Goal: Task Accomplishment & Management: Complete application form

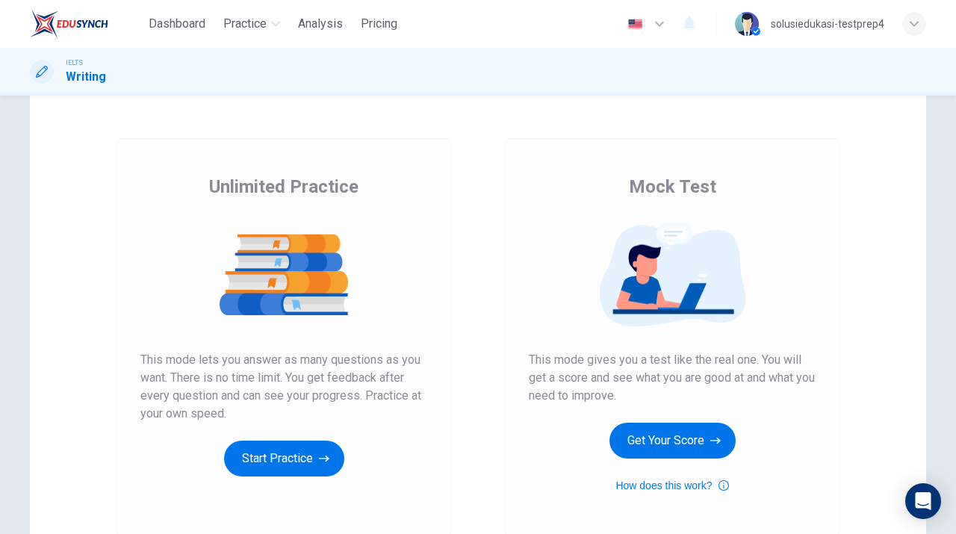
scroll to position [48, 0]
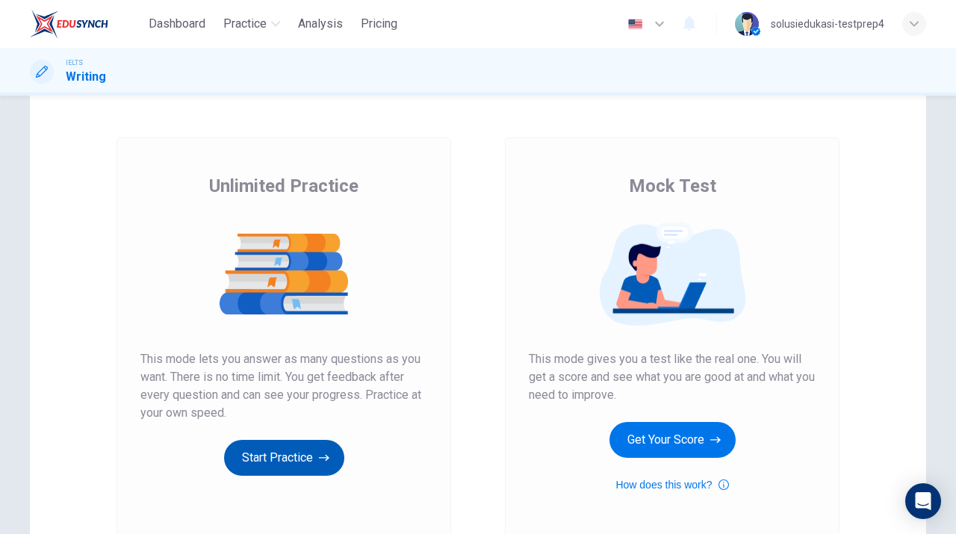
click at [291, 453] on button "Start Practice" at bounding box center [284, 458] width 120 height 36
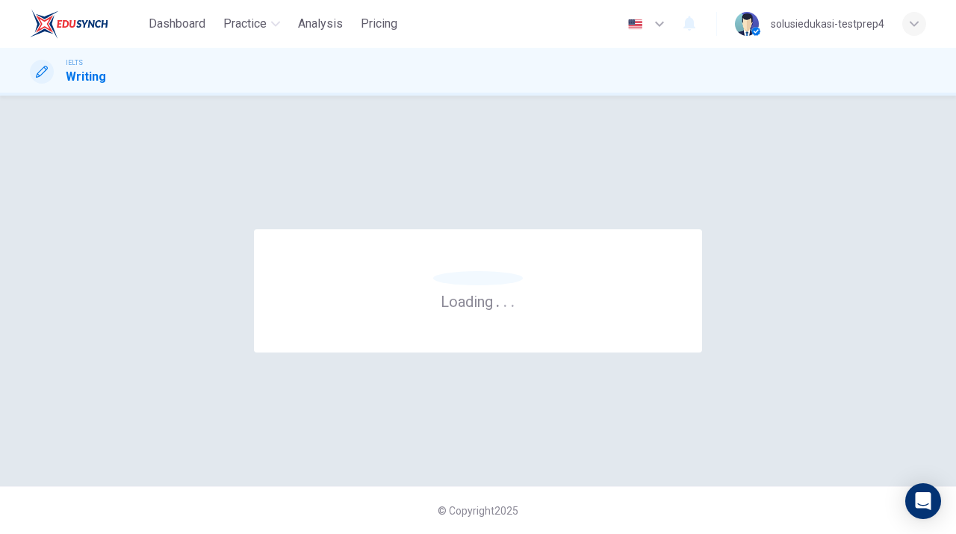
scroll to position [0, 0]
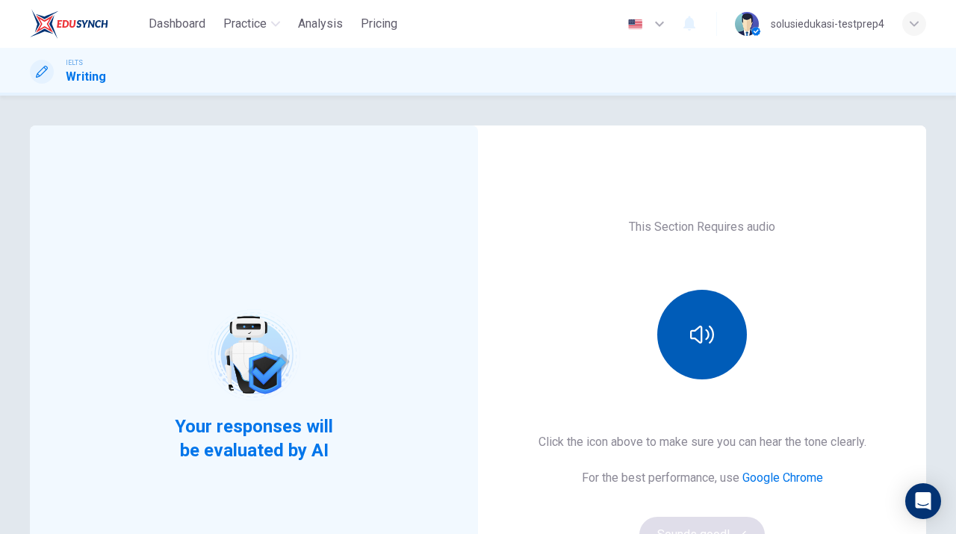
click at [695, 326] on icon "button" at bounding box center [702, 335] width 24 height 24
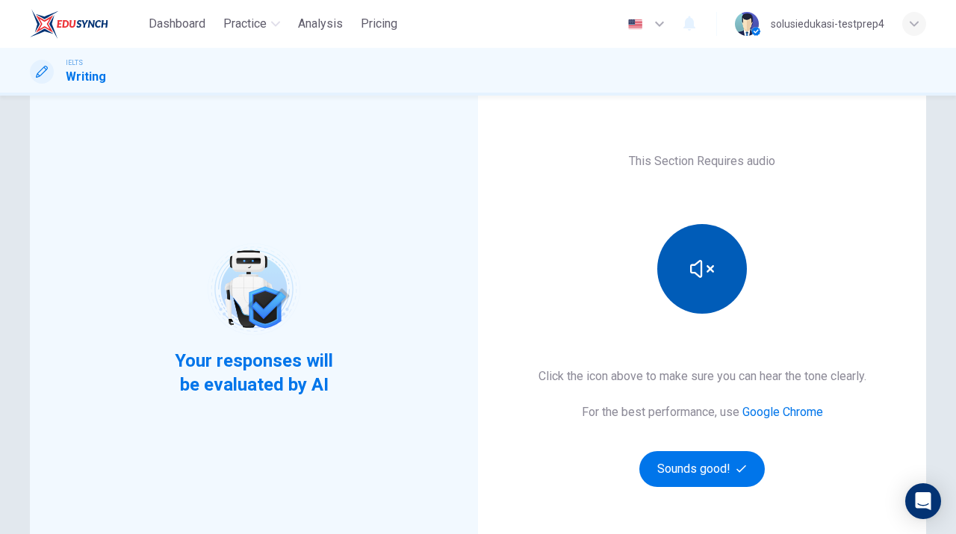
scroll to position [69, 0]
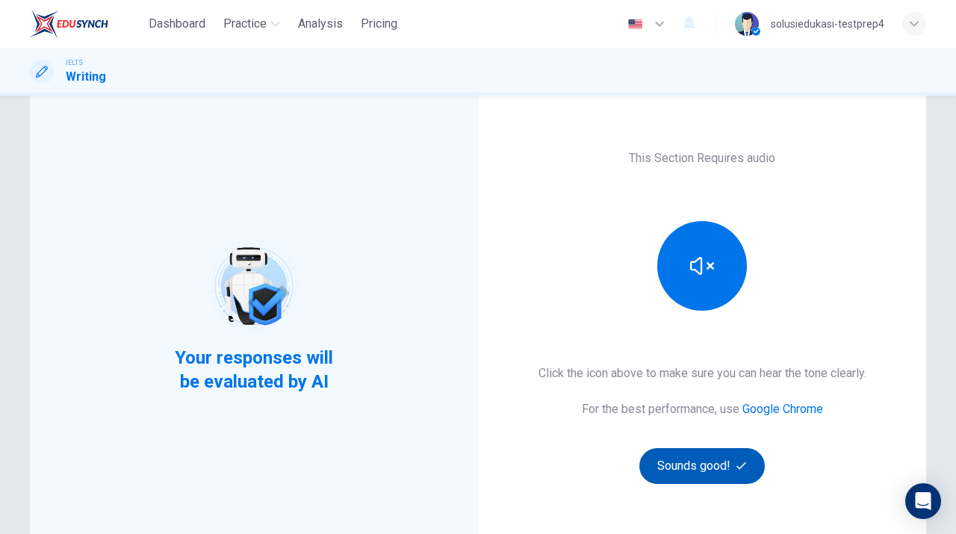
click at [691, 456] on button "Sounds good!" at bounding box center [701, 466] width 125 height 36
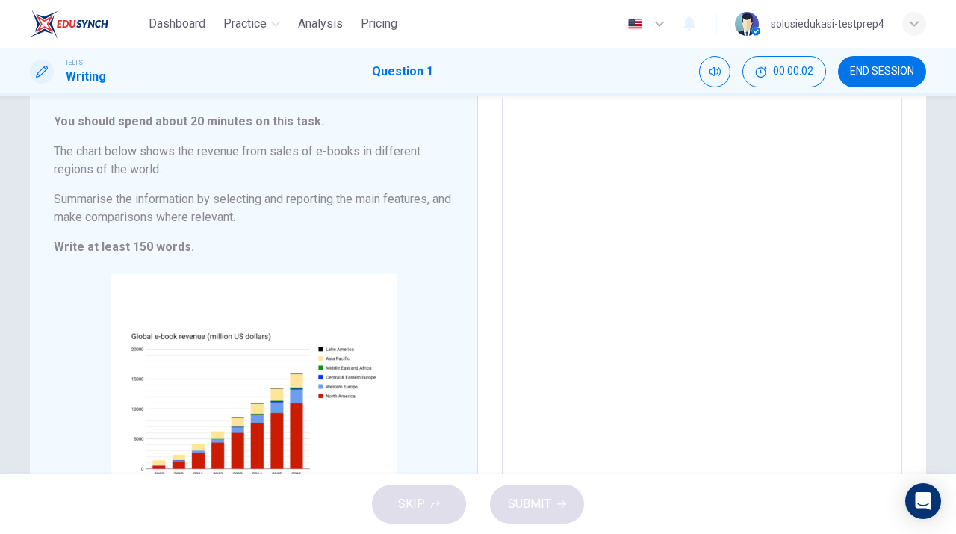
scroll to position [86, 0]
click at [618, 155] on textarea at bounding box center [701, 313] width 379 height 417
type textarea "G"
type textarea "x"
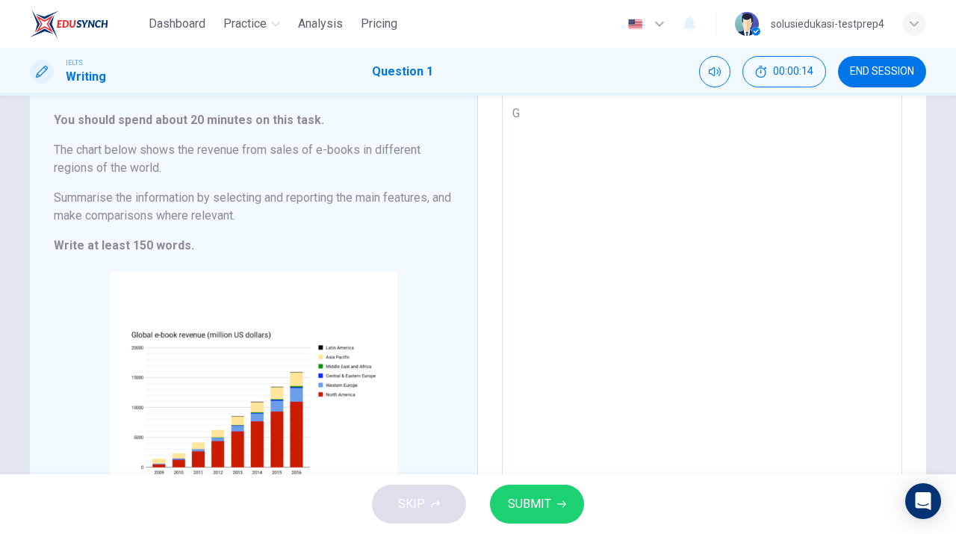
type textarea "Gl"
type textarea "x"
type textarea "Glo"
type textarea "x"
type textarea "Glob"
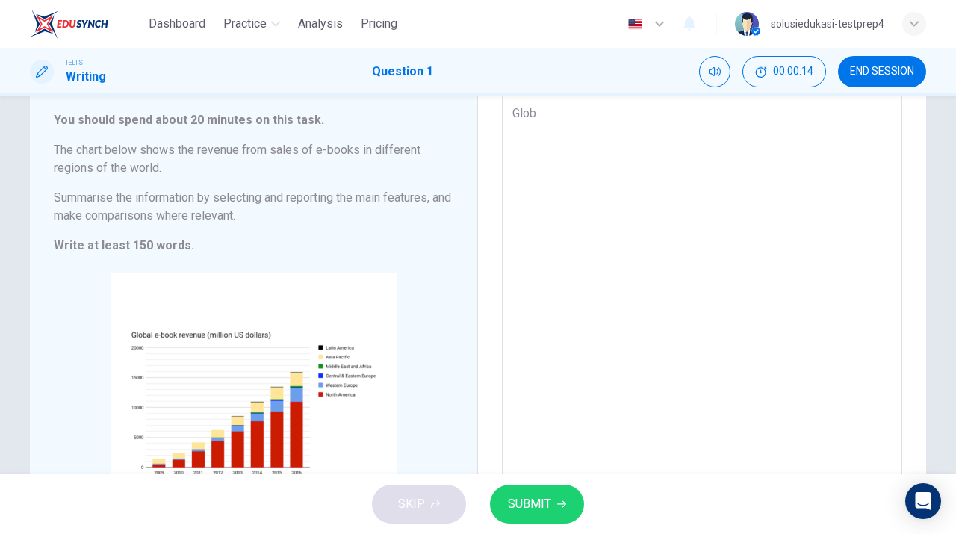
type textarea "x"
type textarea "Globa"
type textarea "x"
type textarea "Global"
type textarea "x"
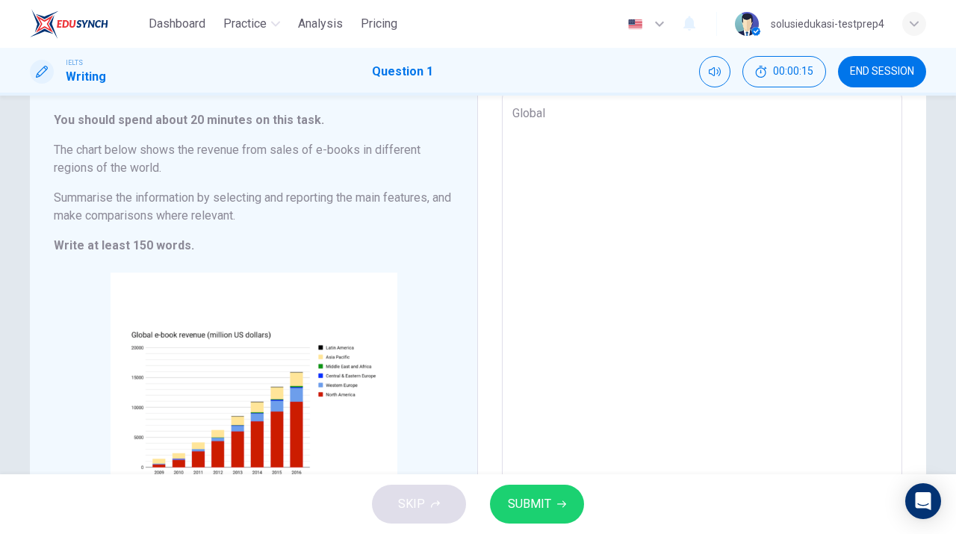
type textarea "Global"
type textarea "x"
type textarea "Global e"
type textarea "x"
type textarea "Global e"
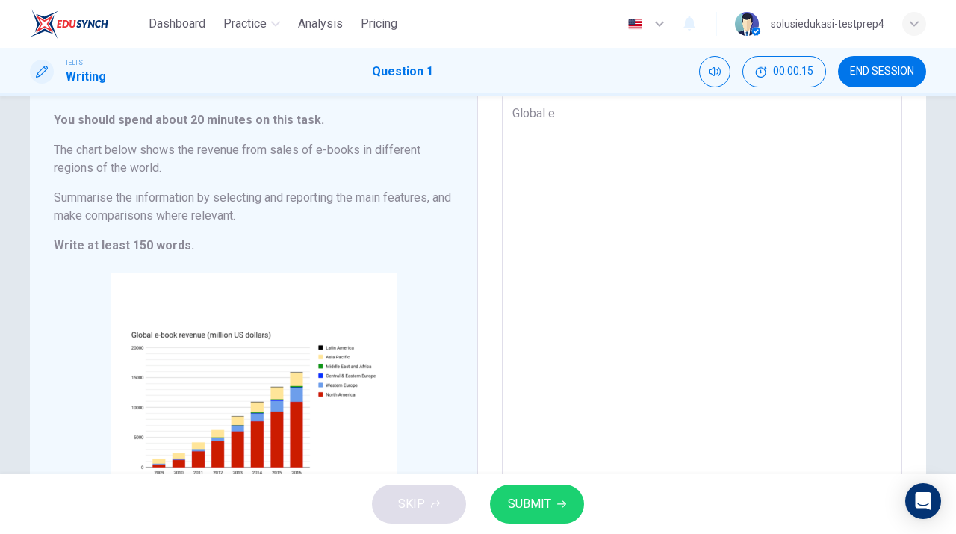
type textarea "x"
type textarea "Global e b"
type textarea "x"
type textarea "Global e bo"
type textarea "x"
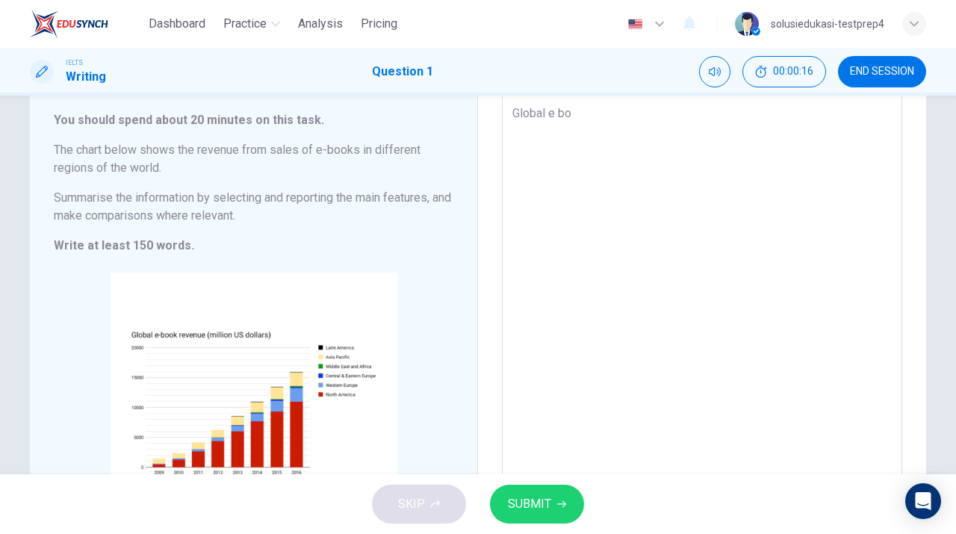
type textarea "Global e boo"
type textarea "x"
type textarea "Global e book"
type textarea "x"
type textarea "Global e book"
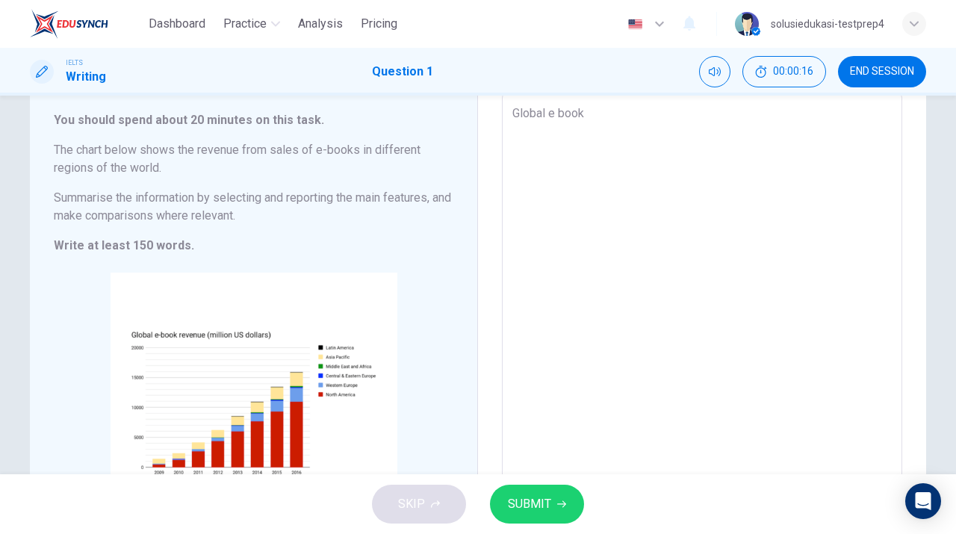
type textarea "x"
type textarea "Global e book r"
type textarea "x"
type textarea "Global e book re"
type textarea "x"
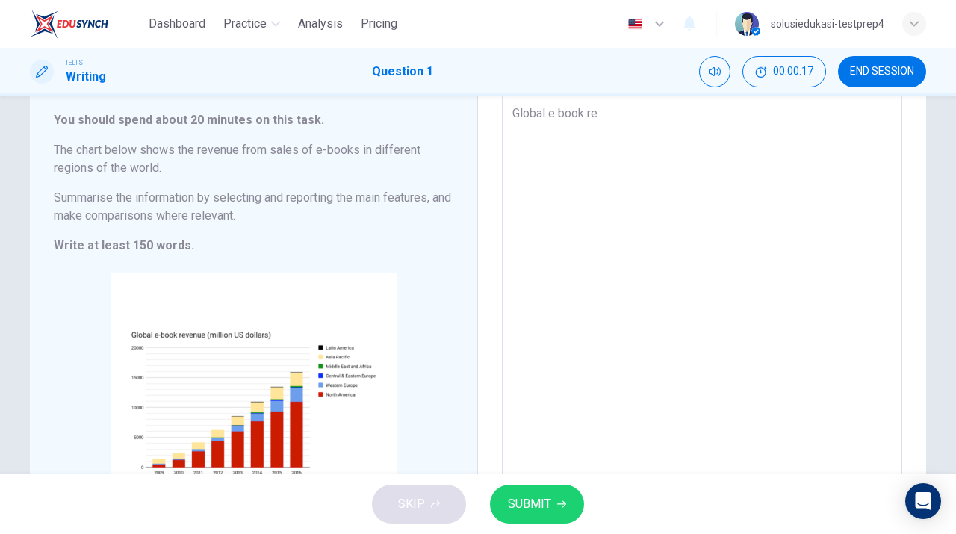
type textarea "Global e book rev"
type textarea "x"
type textarea "Global e book reve"
type textarea "x"
type textarea "Global e book reven"
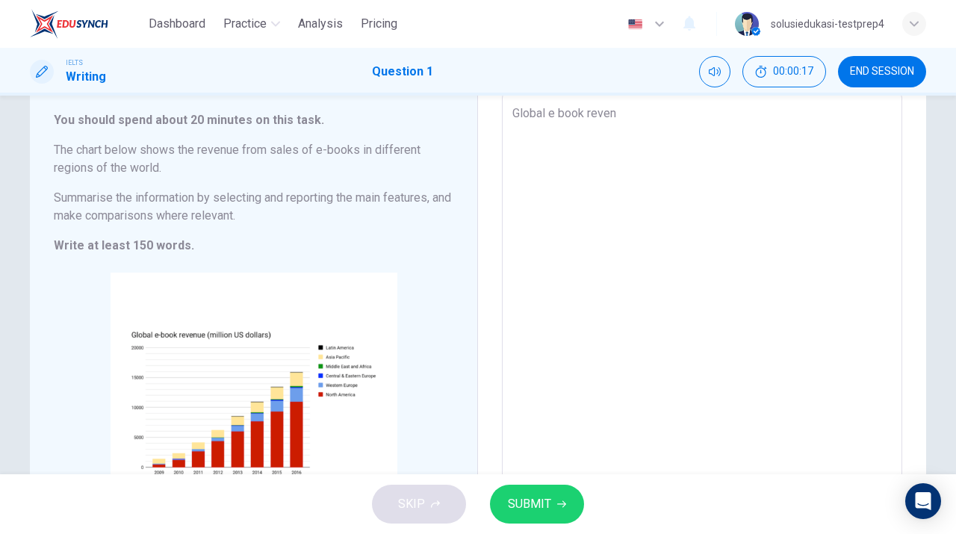
type textarea "x"
type textarea "Global e book revenu"
type textarea "x"
type textarea "Global e book revenue"
type textarea "x"
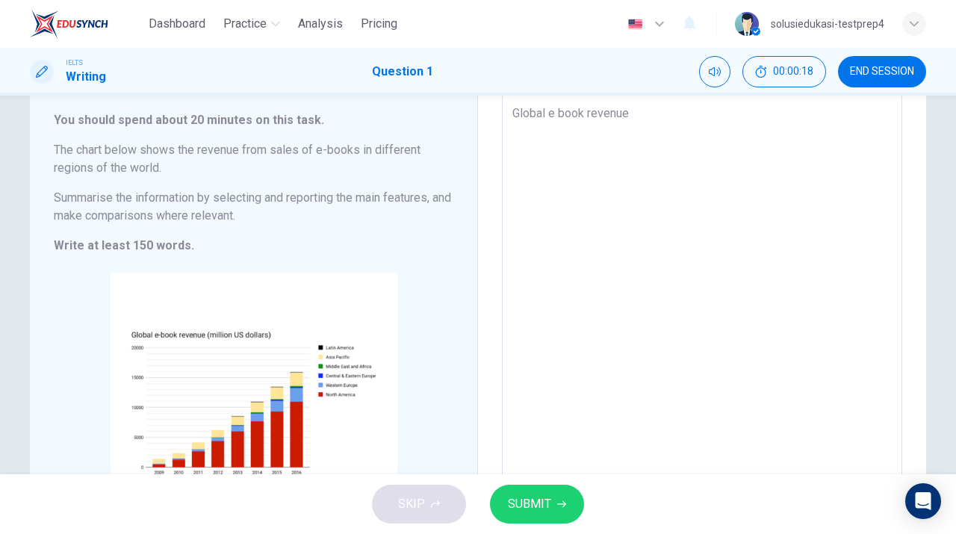
type textarea "Global e book revenue"
type textarea "x"
type textarea "Global e book revenue i"
type textarea "x"
type textarea "Global e book revenue in"
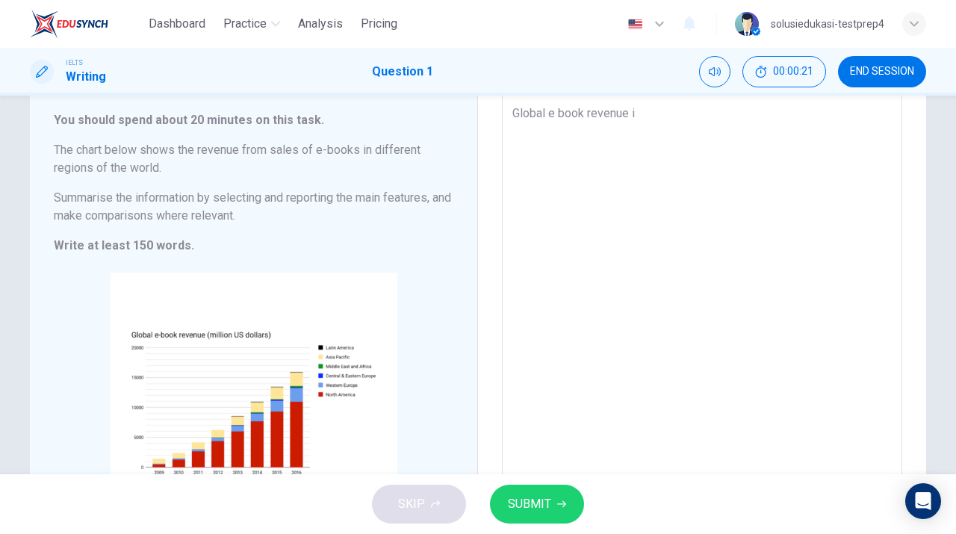
type textarea "x"
type textarea "Global e book revenue in"
type textarea "x"
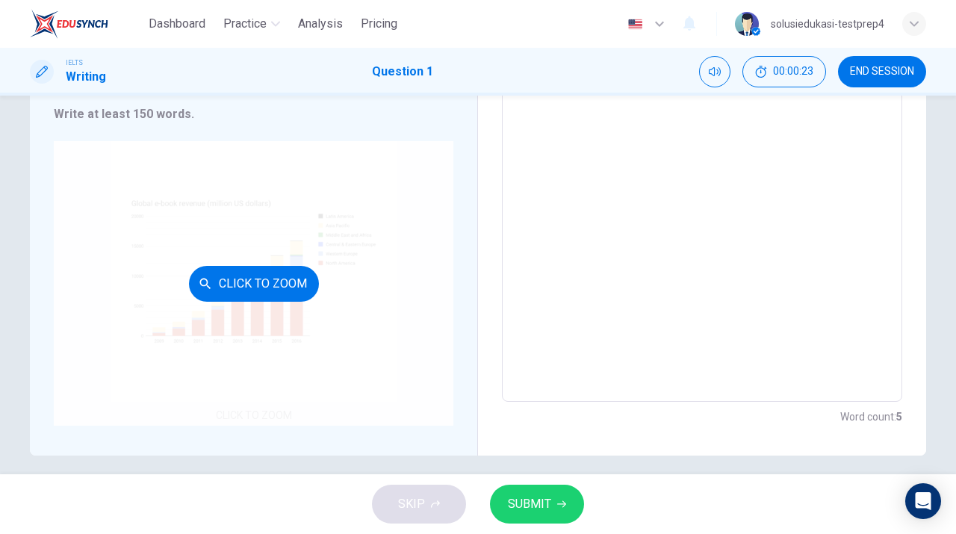
scroll to position [220, 0]
type textarea "Global e book revenue in"
click at [273, 279] on button "Click to Zoom" at bounding box center [254, 282] width 130 height 36
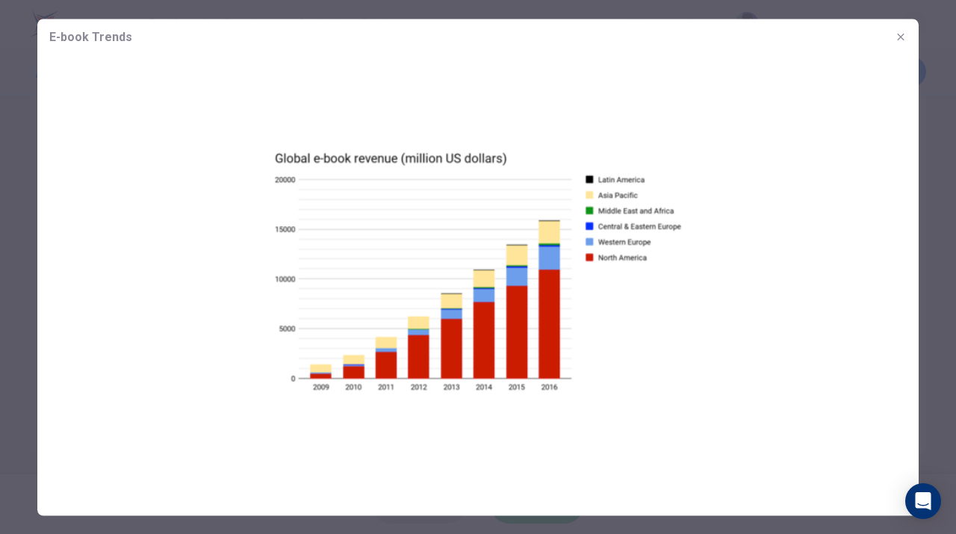
click at [898, 33] on icon "button" at bounding box center [901, 37] width 12 height 12
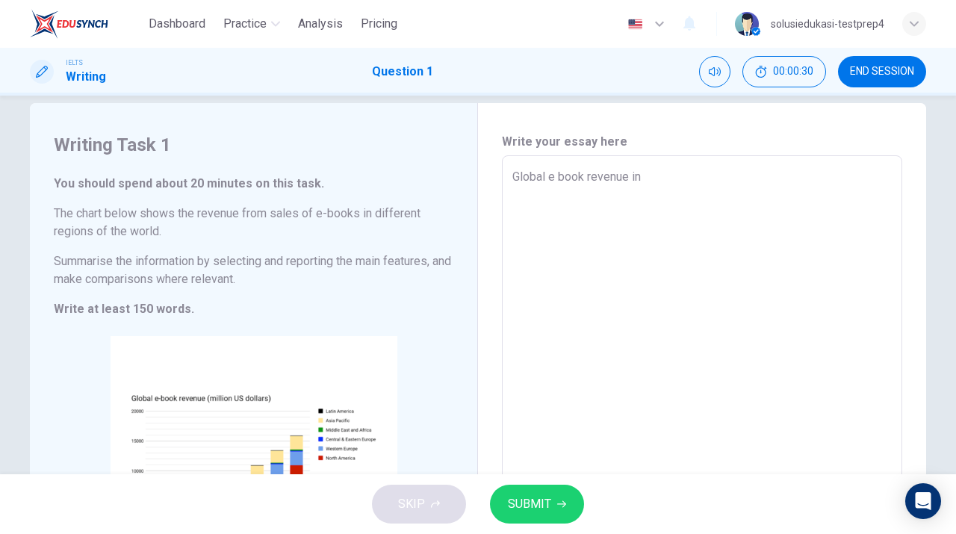
scroll to position [19, 0]
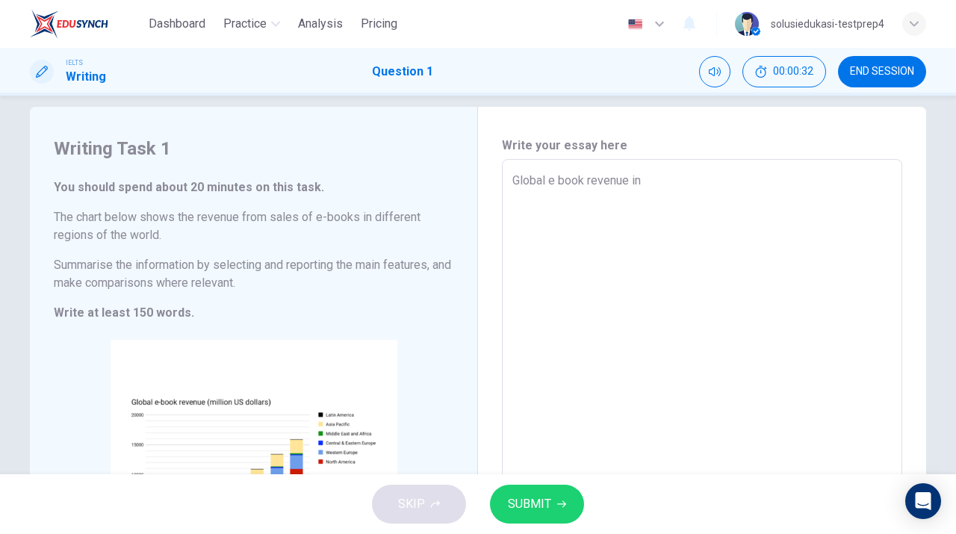
click at [779, 181] on textarea "Global e book revenue in" at bounding box center [701, 380] width 379 height 417
type textarea "x"
type textarea "Global e book revenue in 2"
type textarea "x"
type textarea "Global e book revenue in 20"
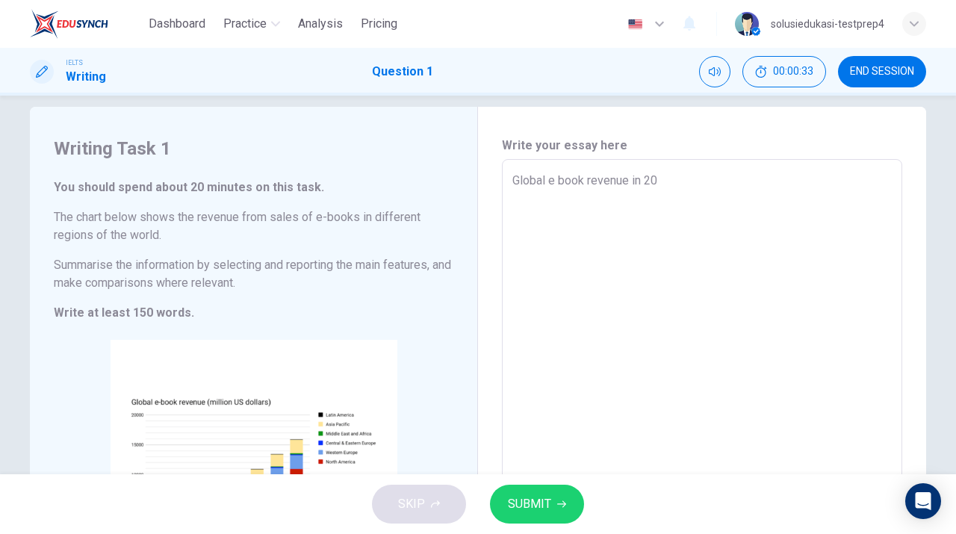
type textarea "x"
type textarea "Global e book revenue in 200"
type textarea "x"
type textarea "Global e book revenue in [DATE]"
type textarea "x"
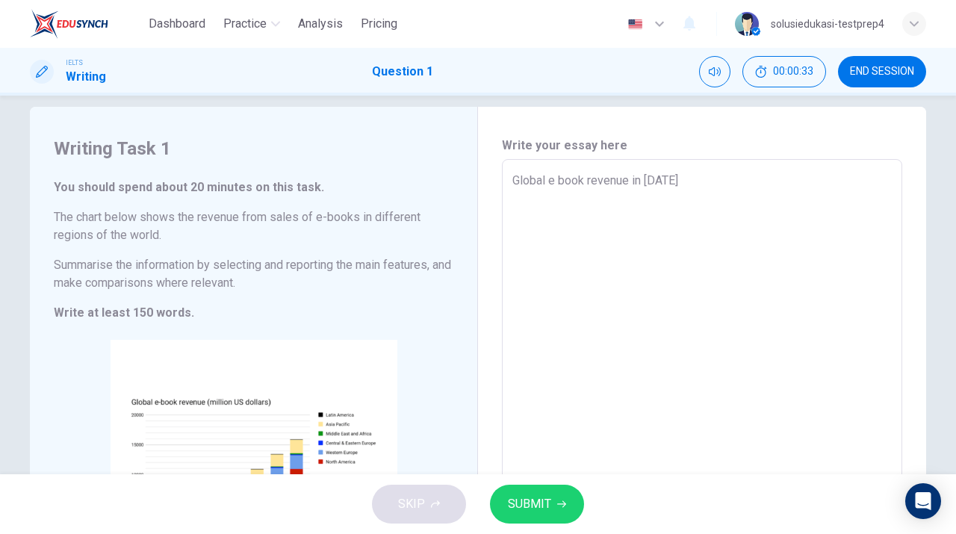
type textarea "Global e book revenue in [DATE]"
type textarea "x"
type textarea "Global e book revenue in [DATE] i"
type textarea "x"
type textarea "Global e book revenue in [DATE] is"
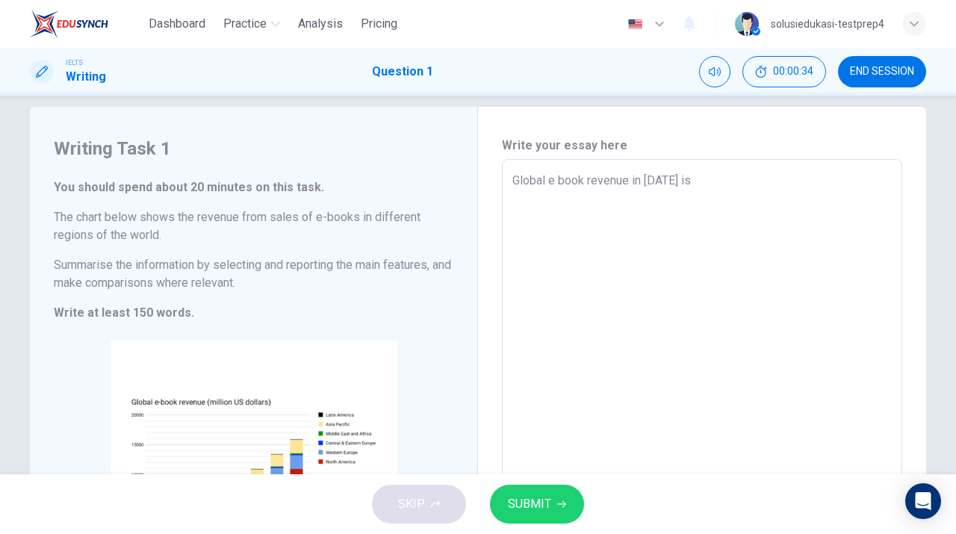
type textarea "x"
type textarea "Global e book revenue in [DATE] is"
type textarea "x"
type textarea "Global e book revenue in [DATE] is t"
type textarea "x"
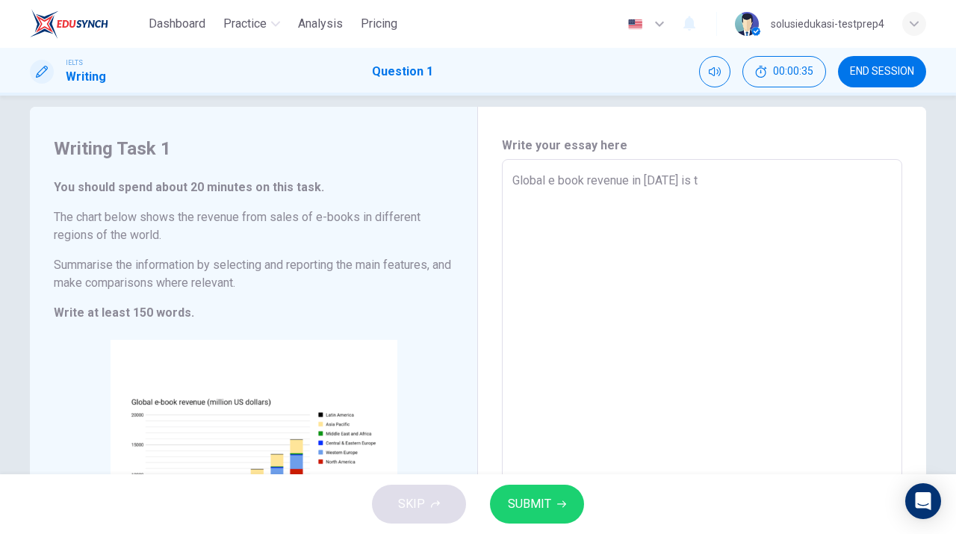
type textarea "Global e book revenue in [DATE] is th"
type textarea "x"
type textarea "Global e book revenue in [DATE] is the"
type textarea "x"
type textarea "Global e book revenue in [DATE] is the"
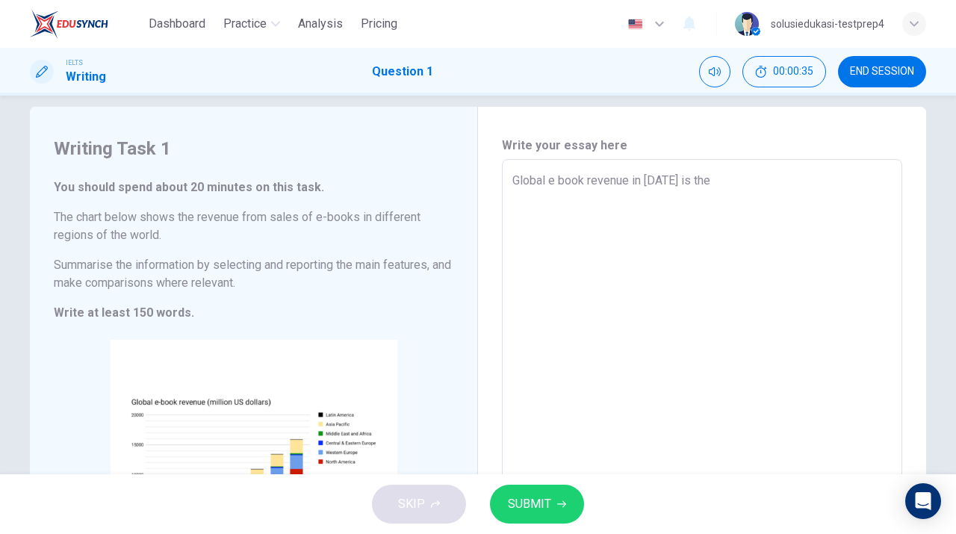
type textarea "x"
type textarea "Global e book revenue in [DATE] is the l"
type textarea "x"
type textarea "Global e book revenue in [DATE] is the lo"
type textarea "x"
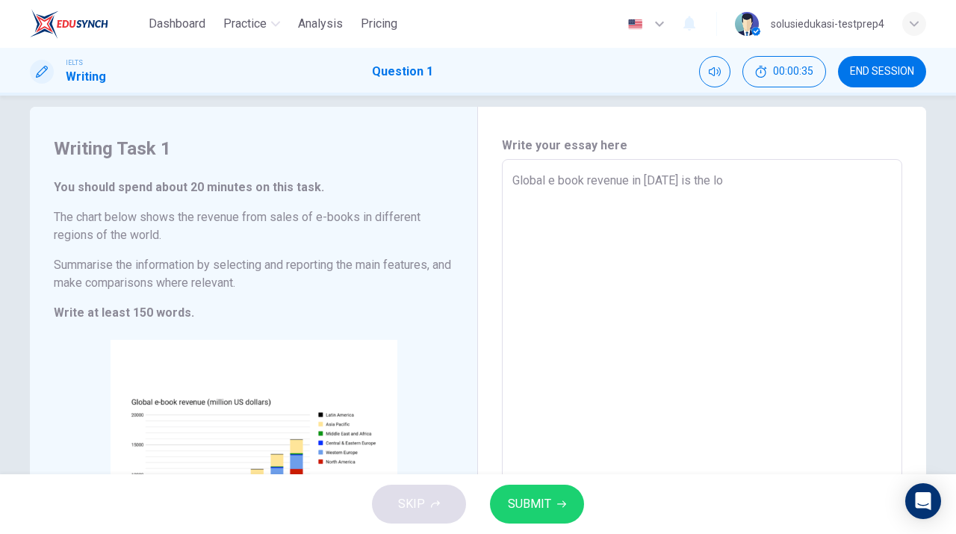
type textarea "Global e book revenue in [DATE] is the low"
type textarea "x"
type textarea "Global e book revenue in [DATE] is the [PERSON_NAME]"
type textarea "x"
type textarea "Global e book revenue in [DATE] is the lowes"
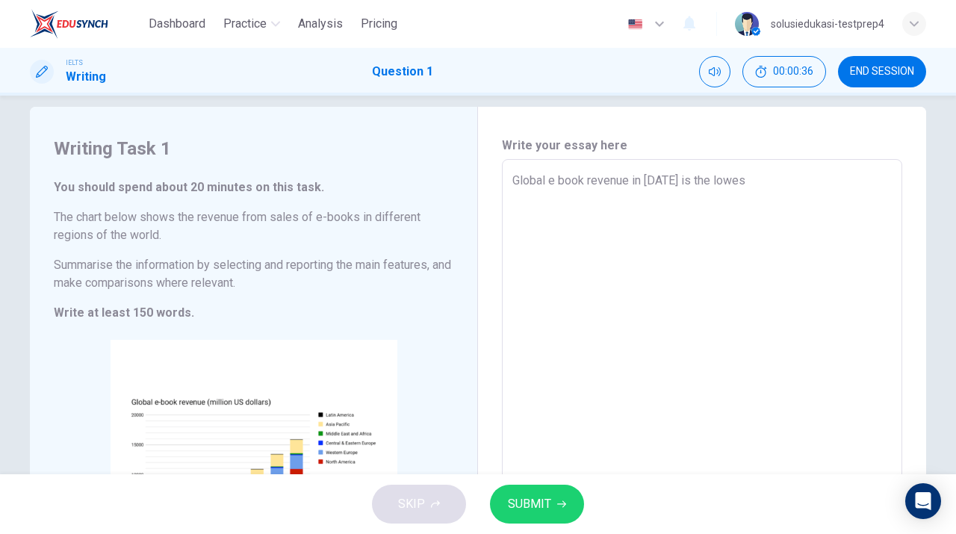
type textarea "x"
type textarea "Global e book revenue in [DATE] is the lowest"
type textarea "x"
type textarea "Global e book revenue in [DATE] is the lowest"
type textarea "x"
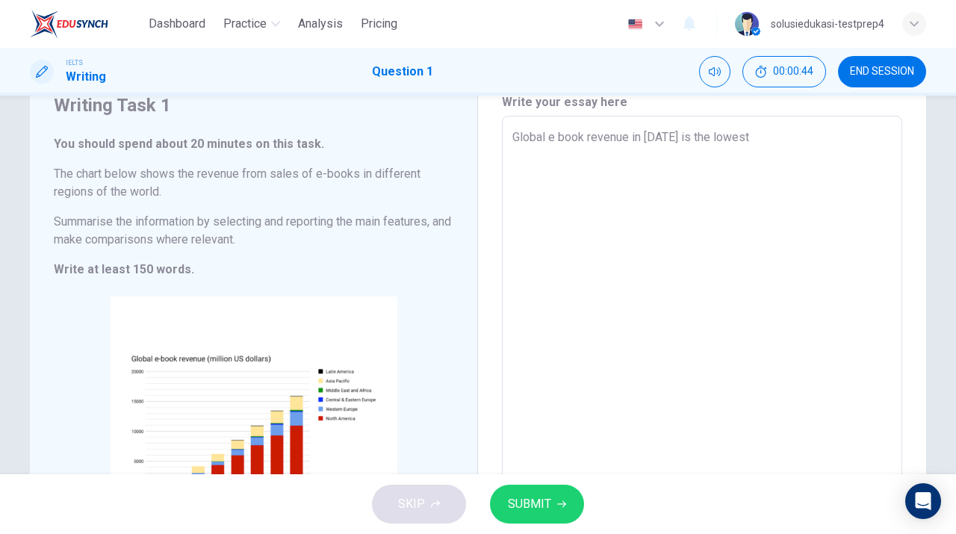
scroll to position [37, 0]
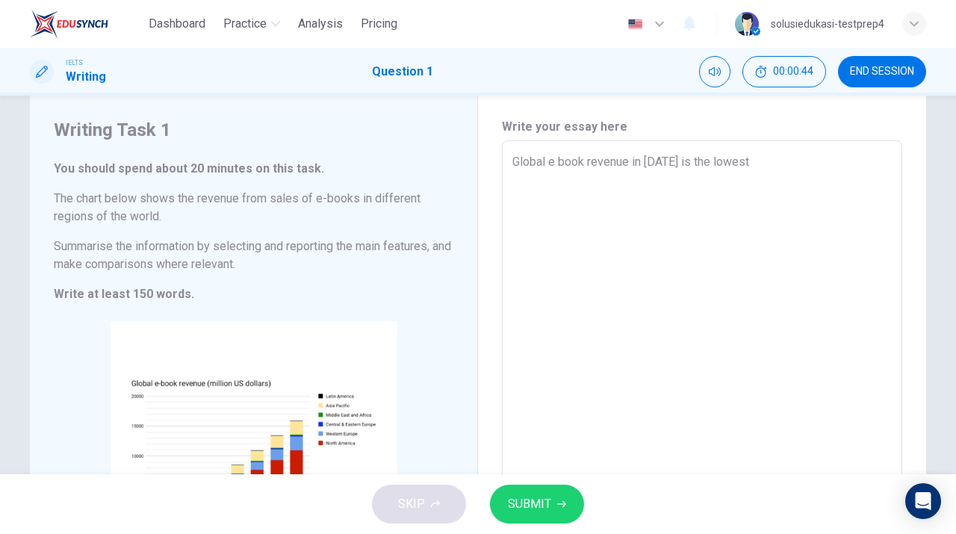
type textarea "Global e book revenue in [DATE] is the lowest c"
type textarea "x"
type textarea "Global e book revenue in [DATE] is the lowest co"
type textarea "x"
type textarea "Global e book revenue in [DATE] is the lowest com"
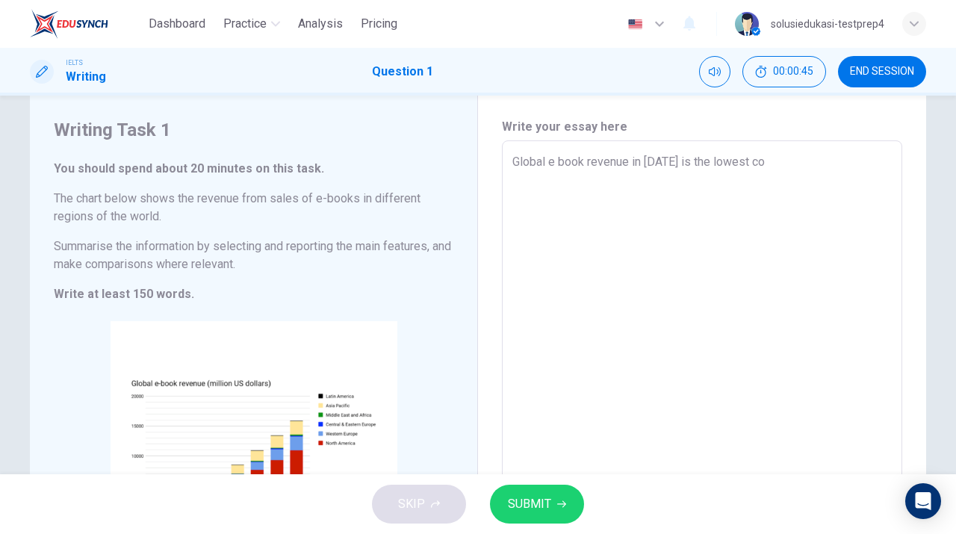
type textarea "x"
type textarea "Global e book revenue in [DATE] is the lowest comp"
type textarea "x"
type textarea "Global e book revenue in [DATE] is the lowest compa"
type textarea "x"
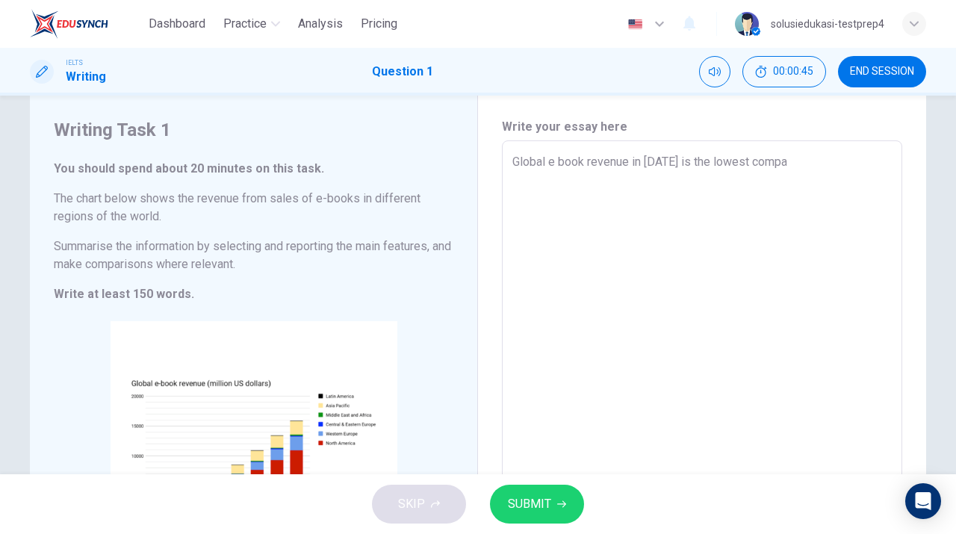
type textarea "Global e book revenue in [DATE] is the lowest compar"
type textarea "x"
type textarea "Global e book revenue in [DATE] is the lowest compare"
type textarea "x"
type textarea "Global e book revenue in [DATE] is the lowest compare"
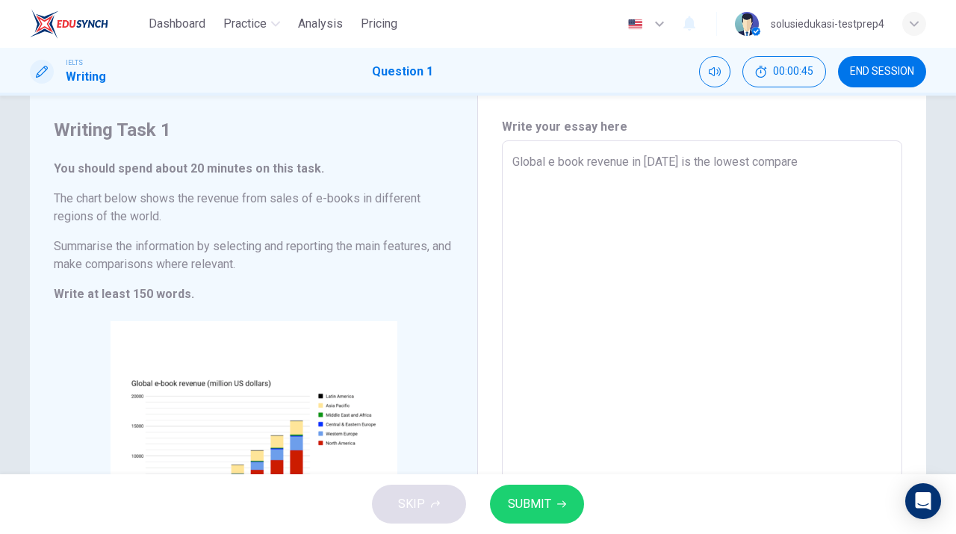
type textarea "x"
type textarea "Global e book revenue in [DATE] is the lowest compare t"
type textarea "x"
type textarea "Global e book revenue in [DATE] is the lowest compare to"
type textarea "x"
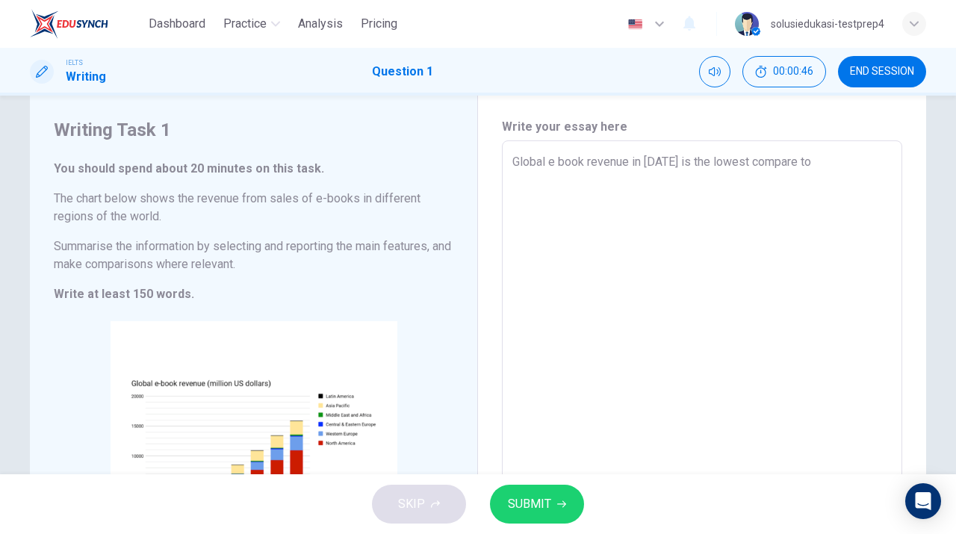
type textarea "Global e book revenue in [DATE] is the lowest compare to"
type textarea "x"
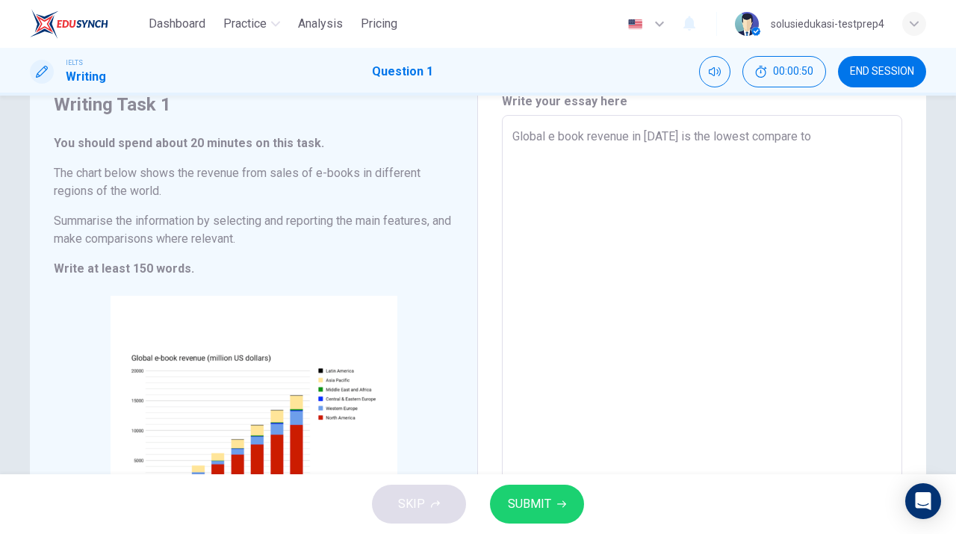
scroll to position [48, 0]
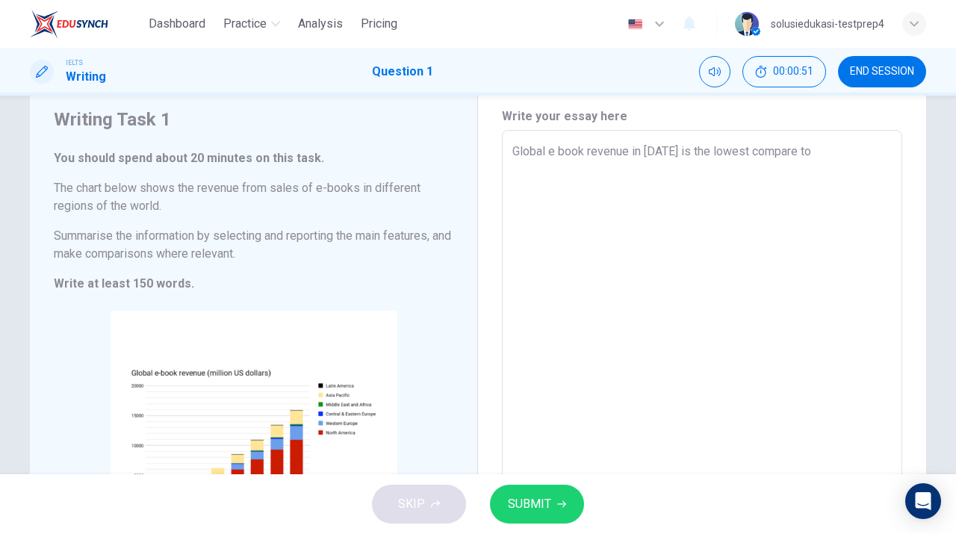
type textarea "Global e book revenue in [DATE] is the lowest compare to 2"
type textarea "x"
type textarea "Global e book revenue in [DATE] is the lowest compare to 20"
type textarea "x"
type textarea "Global e book revenue in [DATE] is the lowest compare to 201"
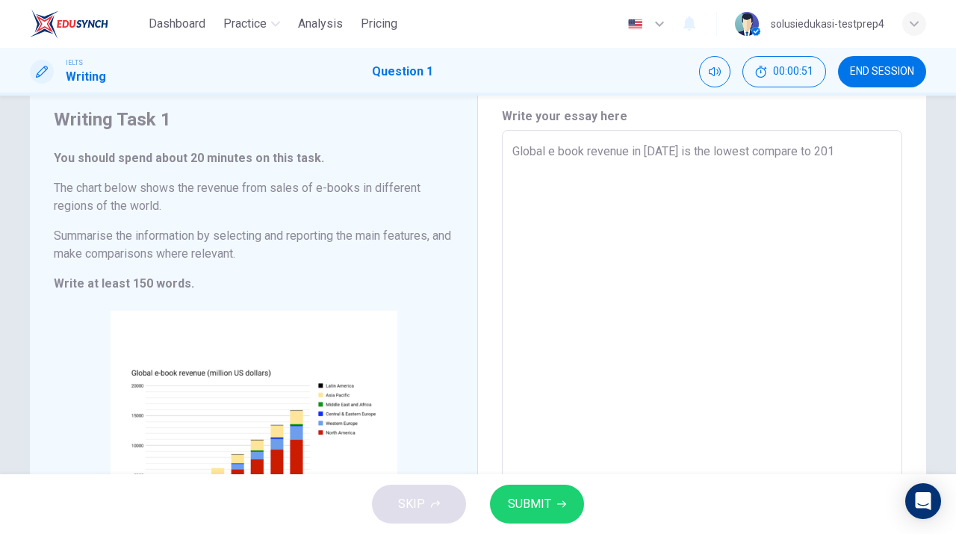
type textarea "x"
type textarea "Global e book revenue in [DATE] is the lowest compare to 2016"
type textarea "x"
type textarea "Global e book revenue in [DATE] is the lowest compare to 2016."
type textarea "x"
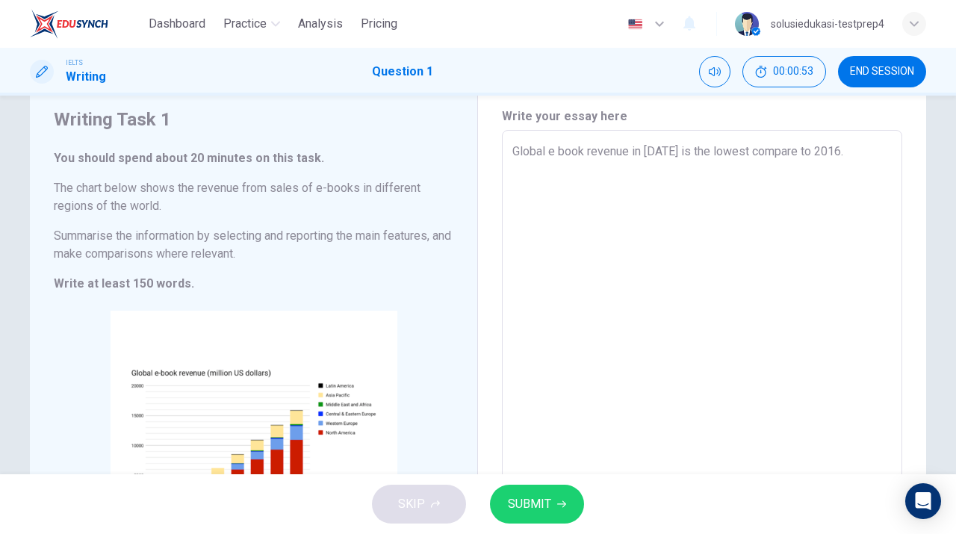
type textarea "Global e book revenue in [DATE] is the lowest compare to 2016."
type textarea "x"
type textarea "Global e book revenue in [DATE] is the lowest compare to 2016. N"
type textarea "x"
type textarea "Global e book revenue in [DATE] is the lowest compare to 2016. No"
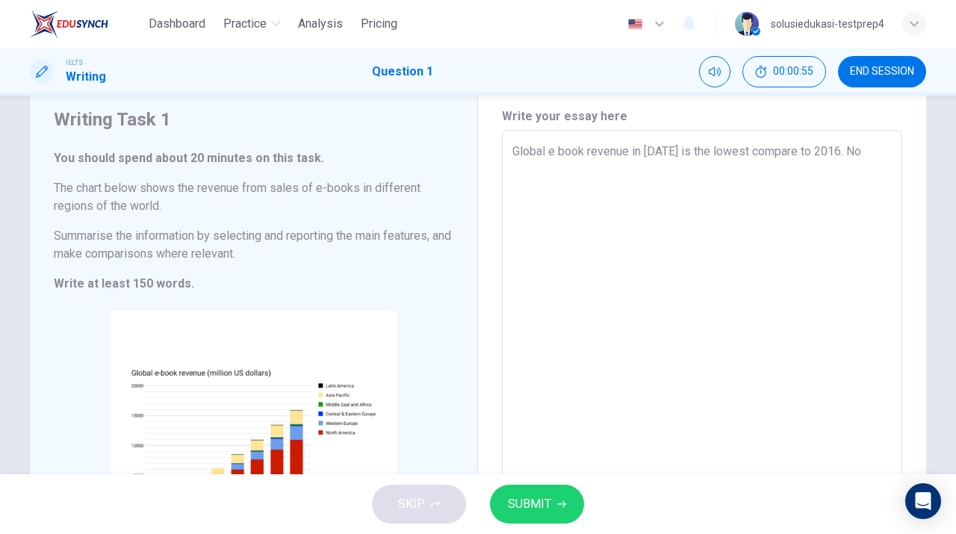
type textarea "x"
type textarea "Global e book revenue in [DATE] is the lowest compare to 2016. Nor"
type textarea "x"
type textarea "Global e book revenue in [DATE] is the lowest compare to 2016. Nort"
type textarea "x"
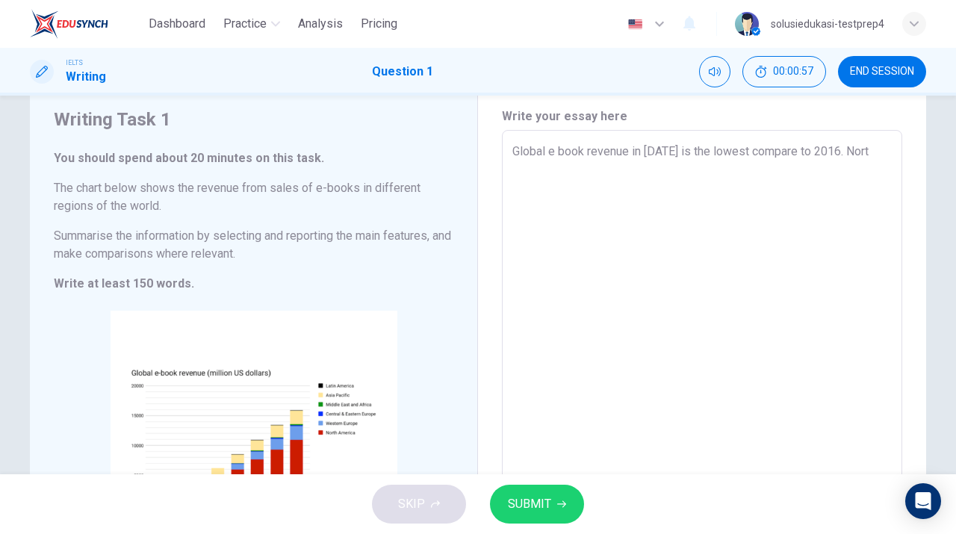
type textarea "Global e book revenue in [DATE] is the lowest compare to 2016. Nor"
type textarea "x"
type textarea "Global e book revenue in [DATE] is the lowest compare to 2016. Nort"
type textarea "x"
type textarea "Global e book revenue in [DATE] is the lowest compare to 2016. North"
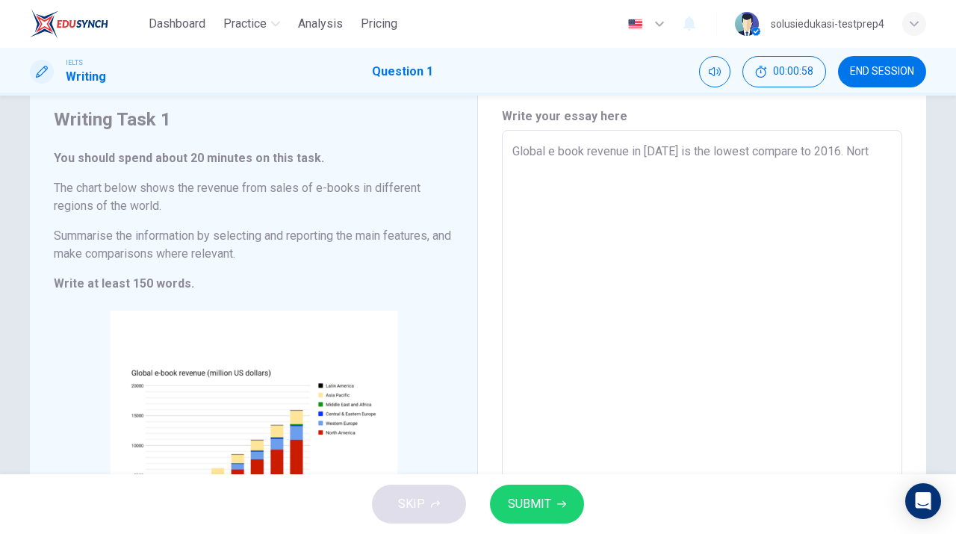
type textarea "x"
type textarea "Global e book revenue in [DATE] is the lowest compare to 2016. North"
type textarea "x"
type textarea "Global e book revenue in [DATE] is the lowest compare to 2016. North A"
type textarea "x"
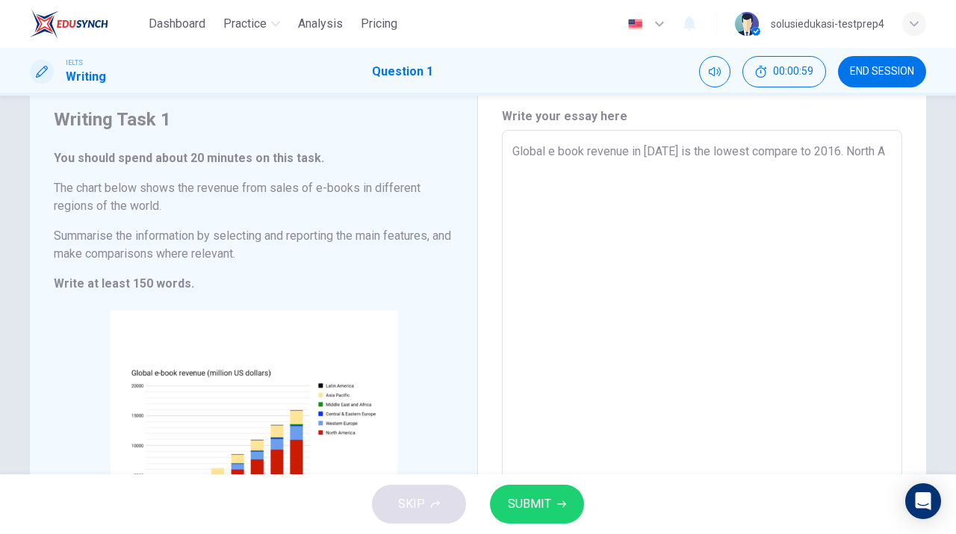
type textarea "Global e book revenue in [DATE] is the lowest compare to 2016. North Am"
type textarea "x"
type textarea "Global e book revenue in [DATE] is the lowest compare to 2016. [GEOGRAPHIC_DATA]"
type textarea "x"
type textarea "Global e book revenue in [DATE] is the lowest compare to 2016. [GEOGRAPHIC_DATA]"
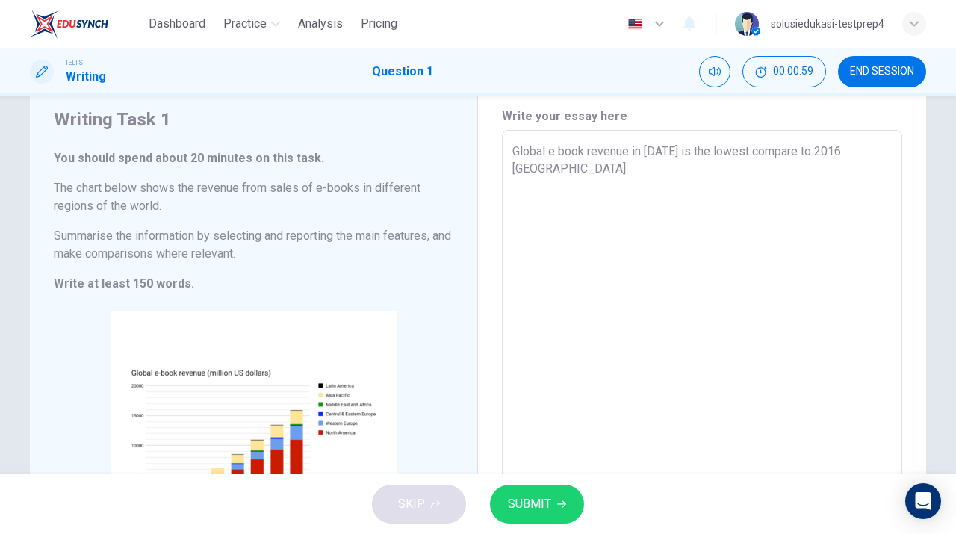
type textarea "x"
type textarea "Global e book revenue in [DATE] is the lowest compare to 2016. [GEOGRAPHIC_DATA]"
type textarea "x"
type textarea "Global e book revenue in [DATE] is the lowest compare to 2016. [GEOGRAPHIC_DATA]"
type textarea "x"
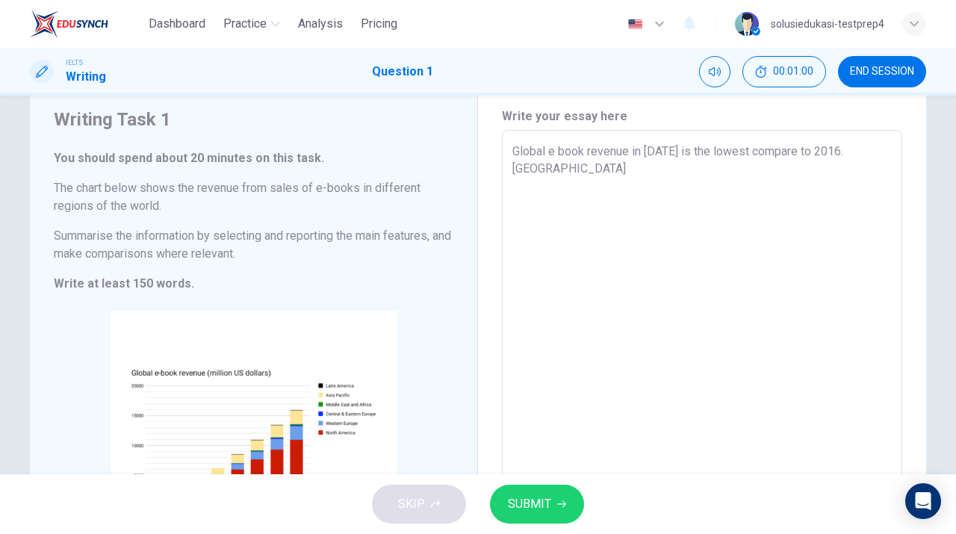
type textarea "Global e book revenue in [DATE] is the lowest compare to 2016. [GEOGRAPHIC_DATA]"
type textarea "x"
type textarea "Global e book revenue in [DATE] is the lowest compare to 2016. [GEOGRAPHIC_DATA]"
type textarea "x"
type textarea "Global e book revenue in [DATE] is the lowest compare to 2016. [GEOGRAPHIC_DATA…"
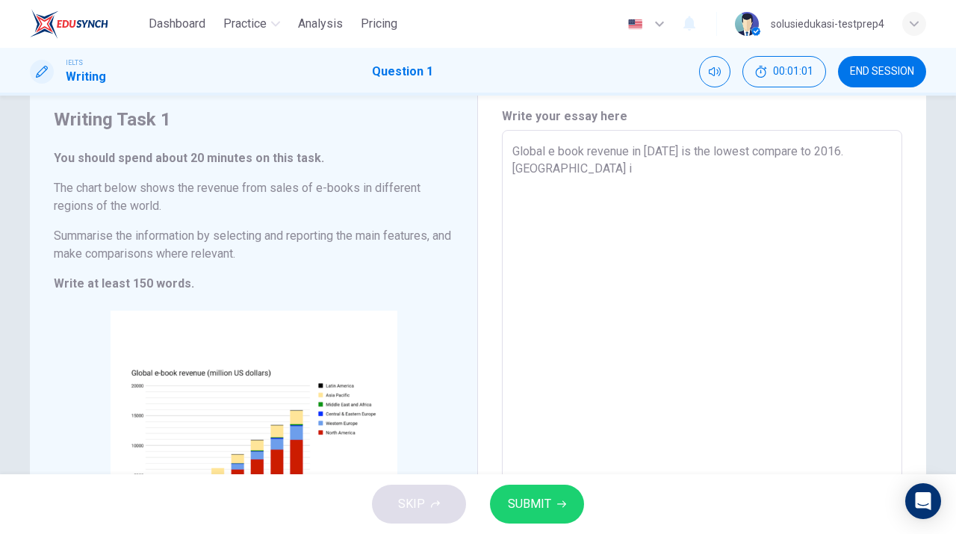
type textarea "x"
type textarea "Global e book revenue in [DATE] is the lowest compare to 2016. [GEOGRAPHIC_DATA…"
type textarea "x"
type textarea "Global e book revenue in [DATE] is the lowest compare to 2016. [GEOGRAPHIC_DATA…"
type textarea "x"
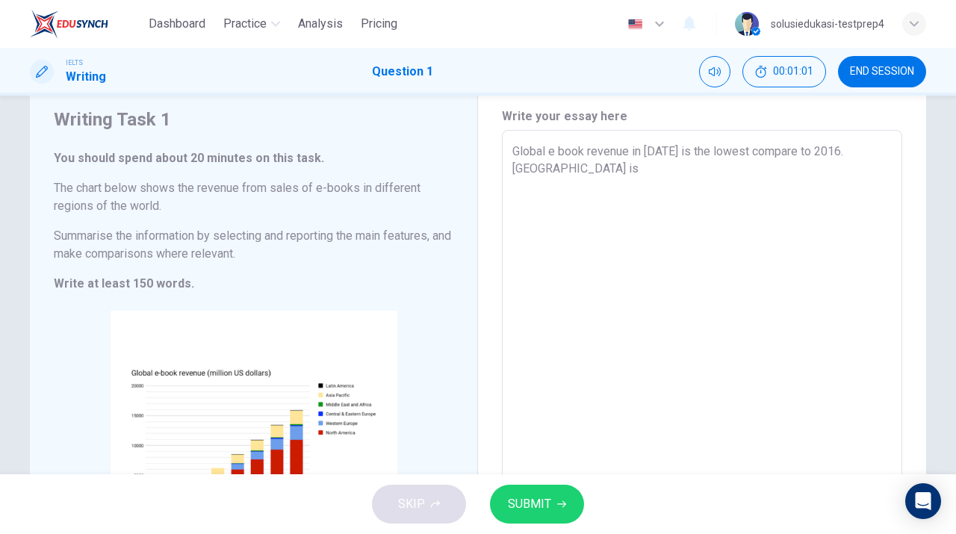
type textarea "Global e book revenue in [DATE] is the lowest compare to 2016. [GEOGRAPHIC_DATA…"
type textarea "x"
type textarea "Global e book revenue in [DATE] is the lowest compare to 2016. [GEOGRAPHIC_DATA…"
type textarea "x"
type textarea "Global e book revenue in [DATE] is the lowest compare to 2016. [GEOGRAPHIC_DATA…"
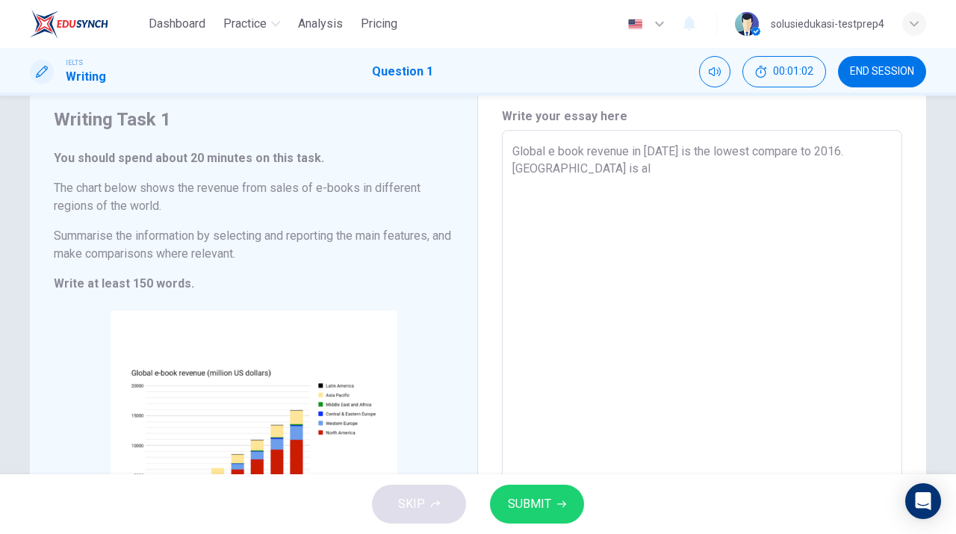
type textarea "x"
type textarea "Global e book revenue in [DATE] is the lowest compare to 2016. [GEOGRAPHIC_DATA…"
type textarea "x"
type textarea "Global e book revenue in [DATE] is the lowest compare to 2016. [GEOGRAPHIC_DATA…"
type textarea "x"
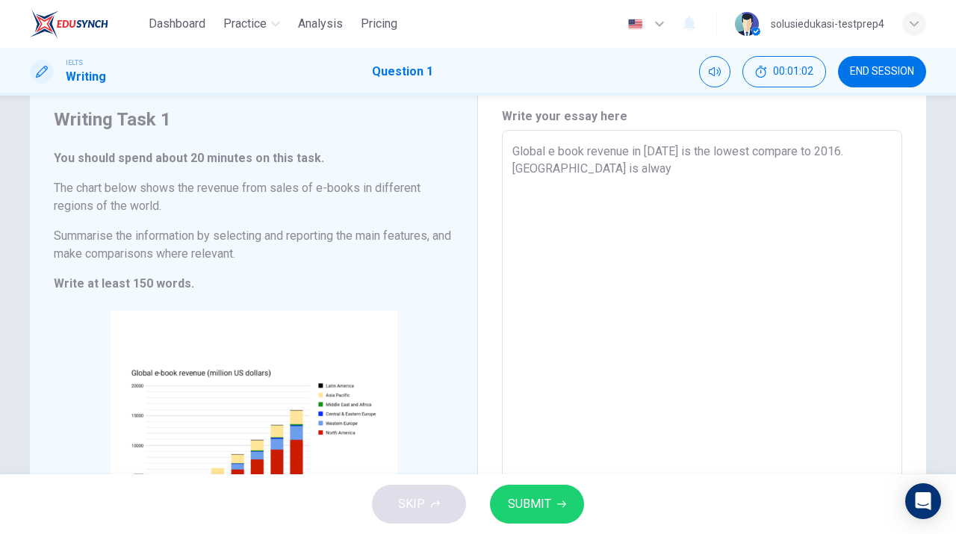
type textarea "Global e book revenue in [DATE] is the lowest compare to 2016. [GEOGRAPHIC_DATA…"
type textarea "x"
type textarea "Global e book revenue in [DATE] is the lowest compare to 2016. [GEOGRAPHIC_DATA…"
type textarea "x"
type textarea "Global e book revenue in [DATE] is the lowest compare to 2016. [GEOGRAPHIC_DATA…"
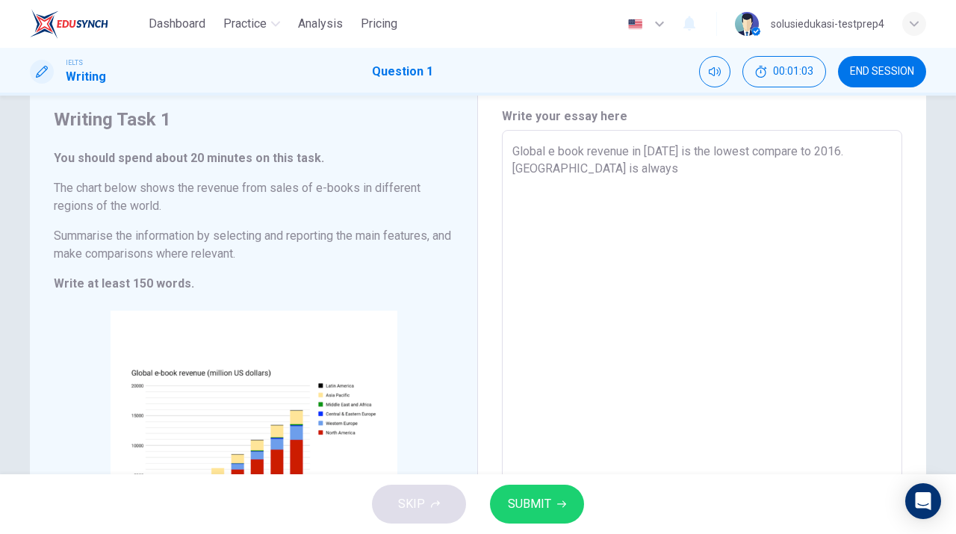
type textarea "x"
type textarea "Global e book revenue in [DATE] is the lowest compare to 2016. [GEOGRAPHIC_DATA…"
type textarea "x"
type textarea "Global e book revenue in [DATE] is the lowest compare to 2016. [GEOGRAPHIC_DATA…"
type textarea "x"
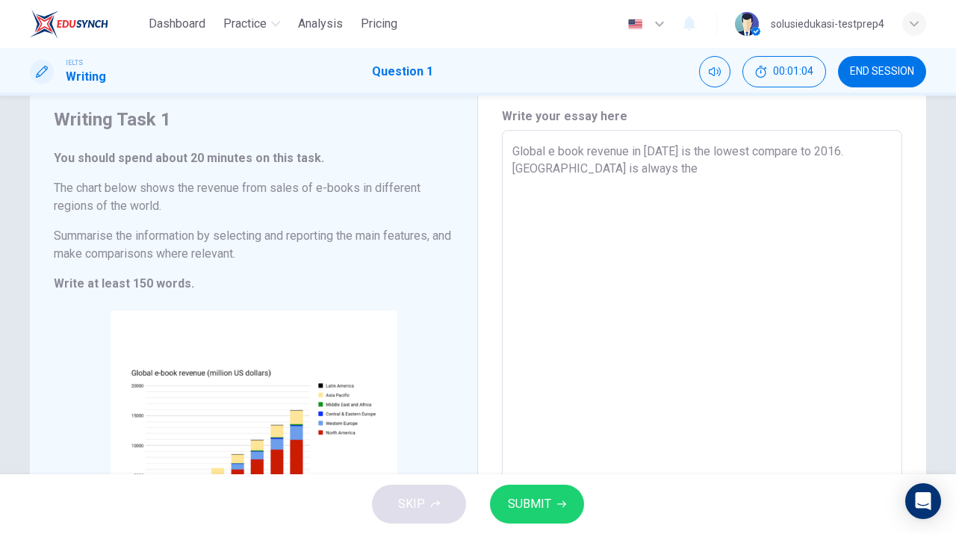
type textarea "Global e book revenue in [DATE] is the lowest compare to 2016. [GEOGRAPHIC_DATA…"
type textarea "x"
type textarea "Global e book revenue in [DATE] is the lowest compare to 2016. [GEOGRAPHIC_DATA…"
type textarea "x"
type textarea "Global e book revenue in [DATE] is the lowest compare to 2016. [GEOGRAPHIC_DATA…"
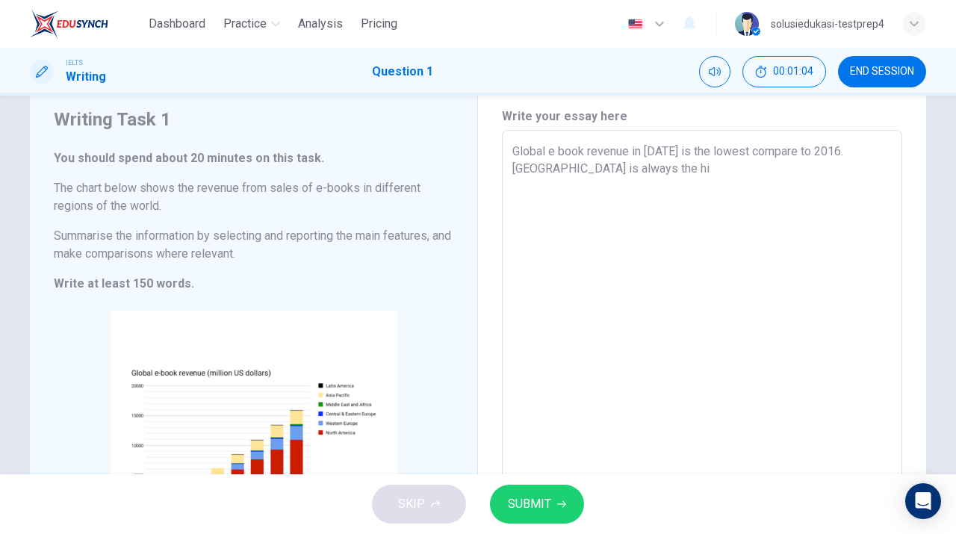
type textarea "x"
type textarea "Global e book revenue in [DATE] is the lowest compare to 2016. [GEOGRAPHIC_DATA…"
type textarea "x"
type textarea "Global e book revenue in [DATE] is the lowest compare to 2016. [GEOGRAPHIC_DATA…"
type textarea "x"
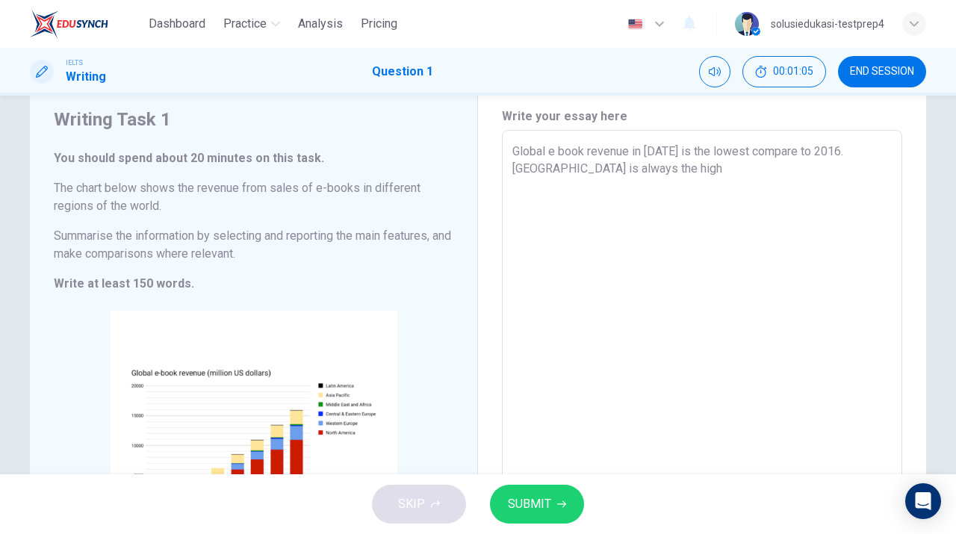
type textarea "Global e book revenue in [DATE] is the lowest compare to 2016. [GEOGRAPHIC_DATA…"
type textarea "x"
type textarea "Global e book revenue in [DATE] is the lowest compare to 2016. [GEOGRAPHIC_DATA…"
type textarea "x"
type textarea "Global e book revenue in [DATE] is the lowest compare to 2016. [GEOGRAPHIC_DATA…"
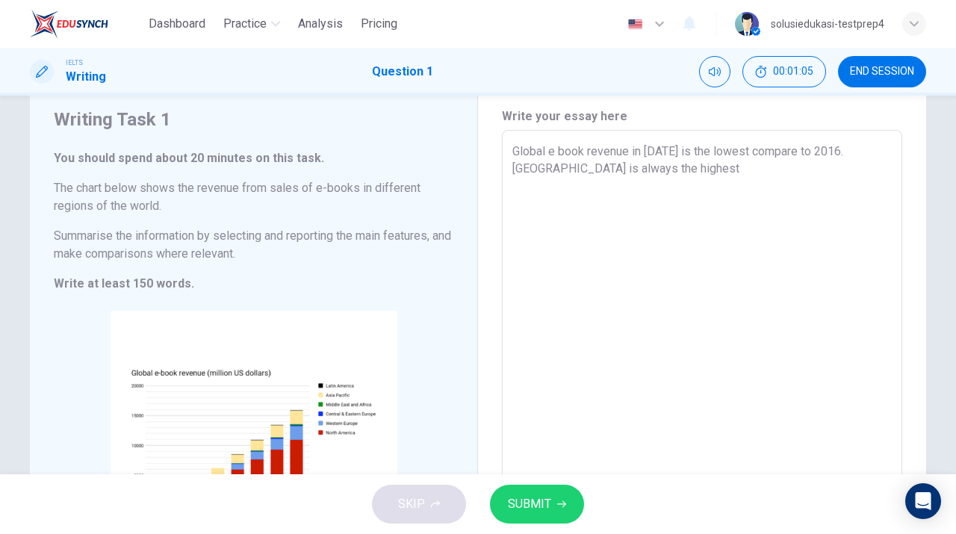
type textarea "x"
type textarea "Global e book revenue in [DATE] is the lowest compare to 2016. [GEOGRAPHIC_DATA…"
type textarea "x"
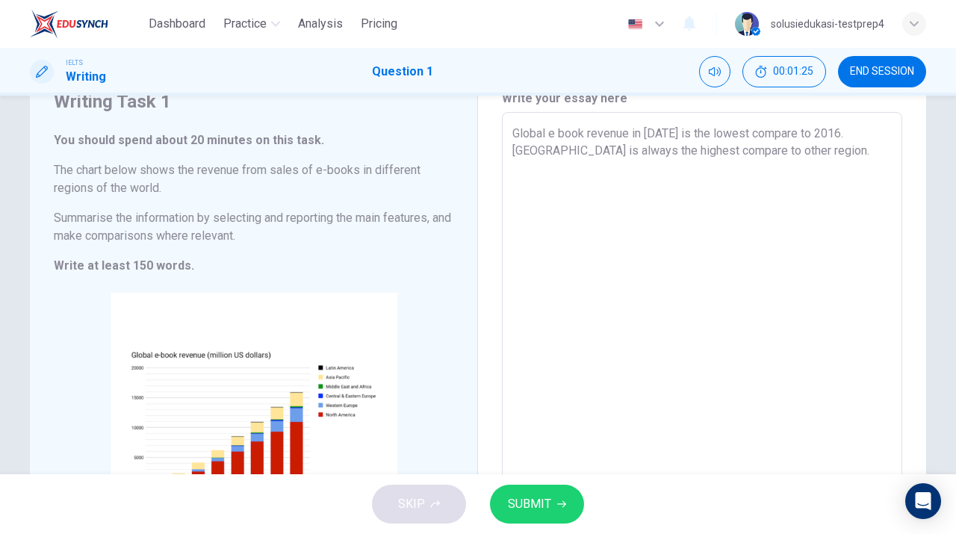
scroll to position [60, 0]
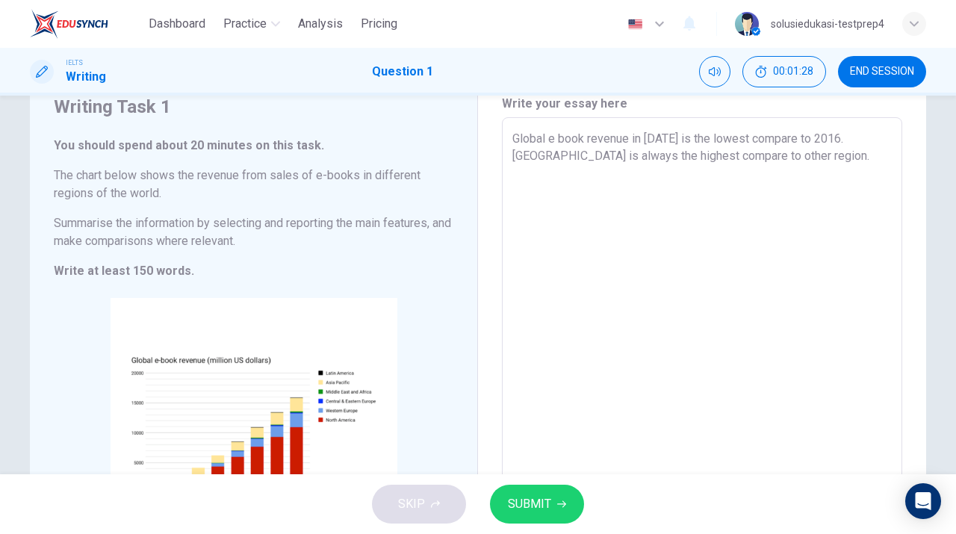
click at [533, 497] on span "SUBMIT" at bounding box center [529, 504] width 43 height 21
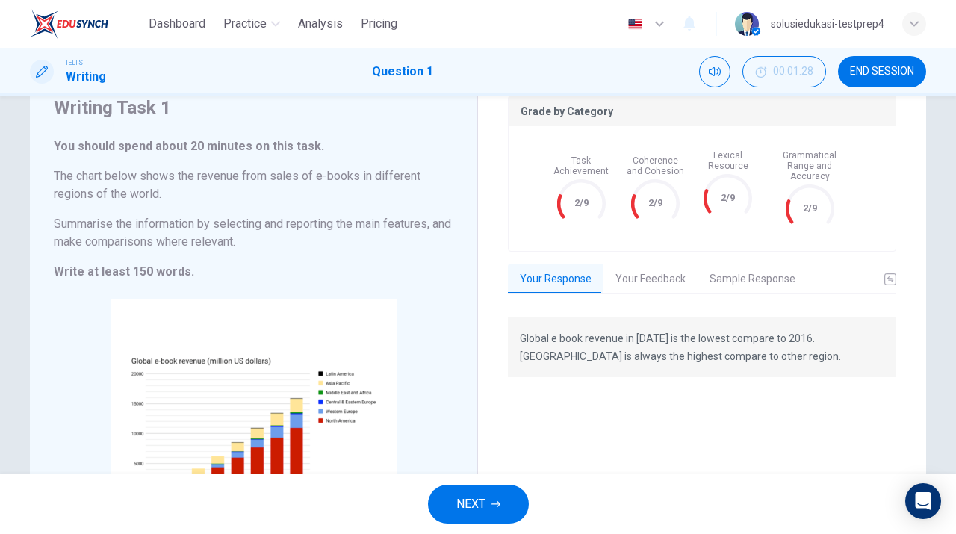
scroll to position [79, 0]
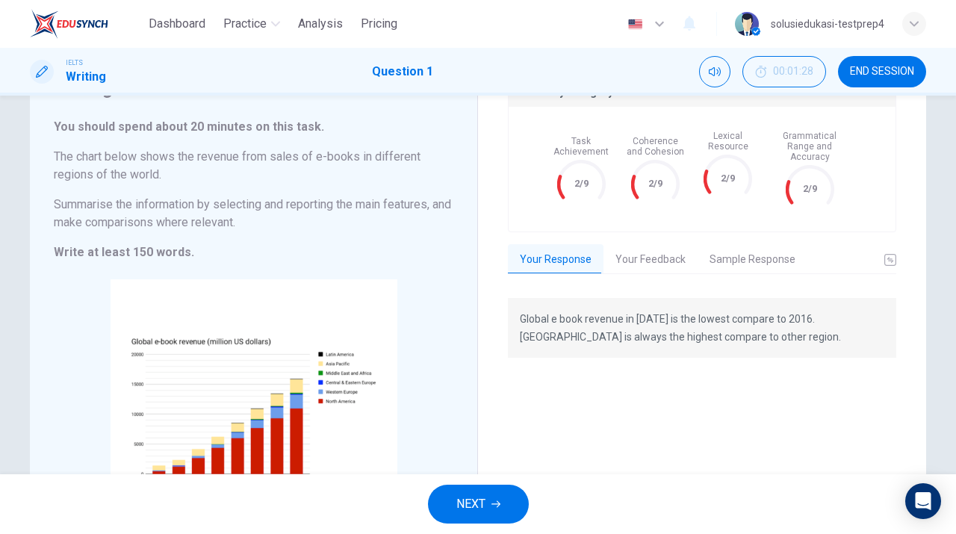
click at [657, 249] on button "Your Feedback" at bounding box center [650, 259] width 94 height 31
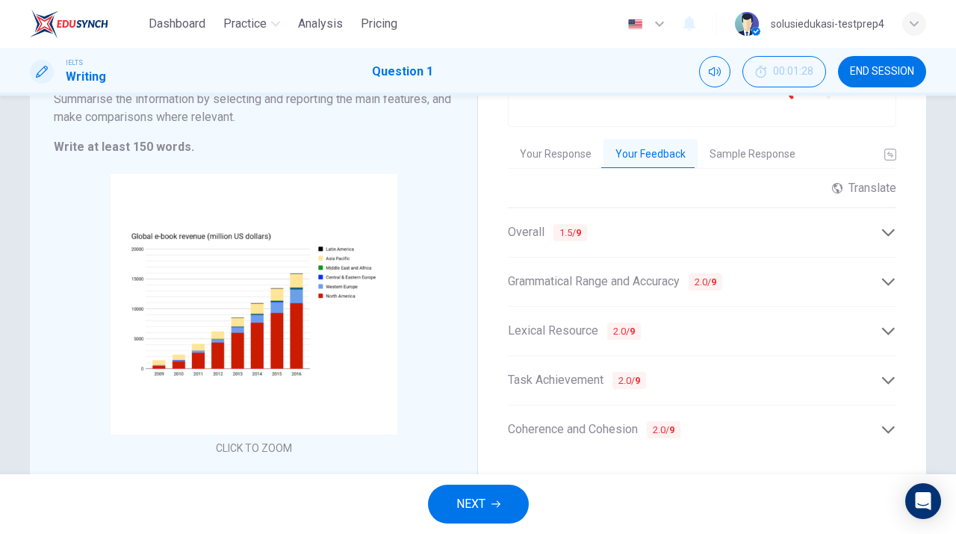
scroll to position [139, 0]
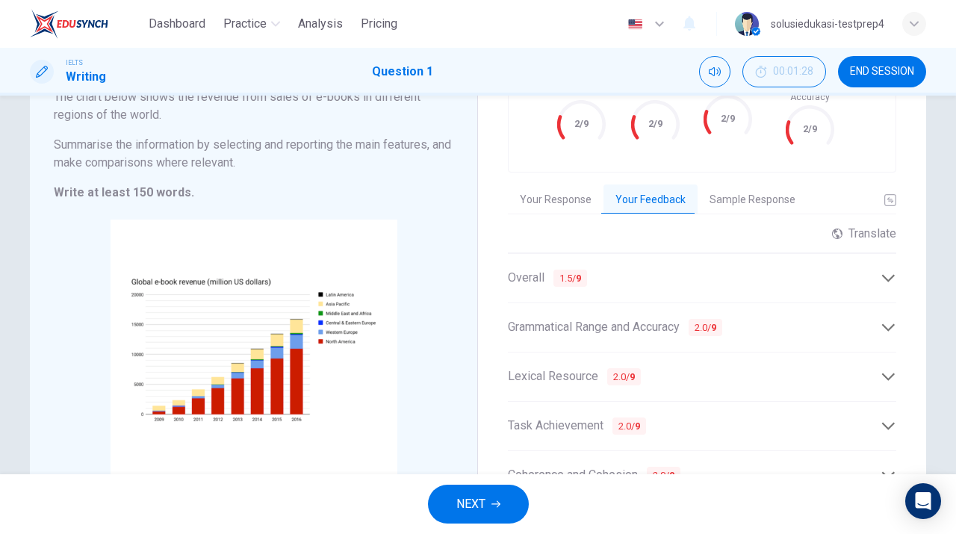
click at [768, 188] on button "Sample Response" at bounding box center [752, 199] width 110 height 31
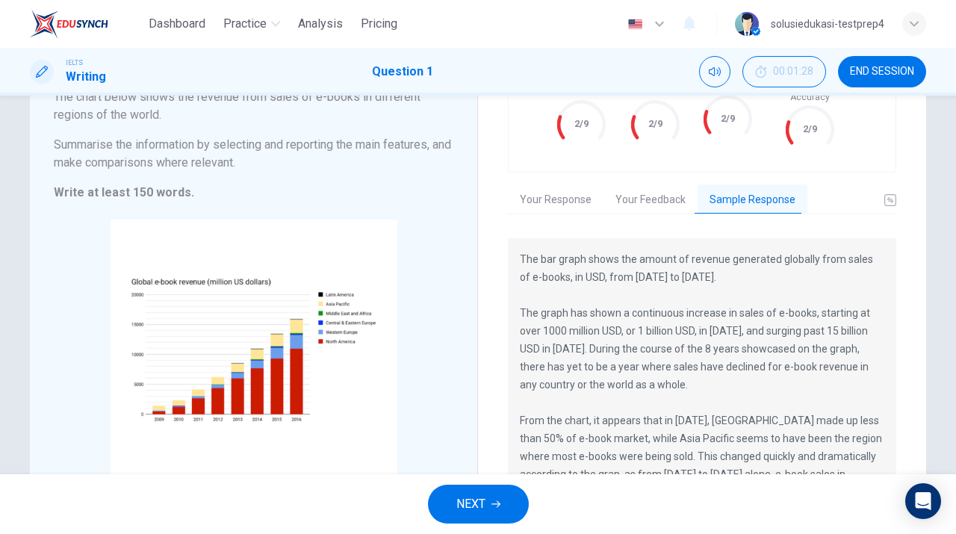
scroll to position [0, 0]
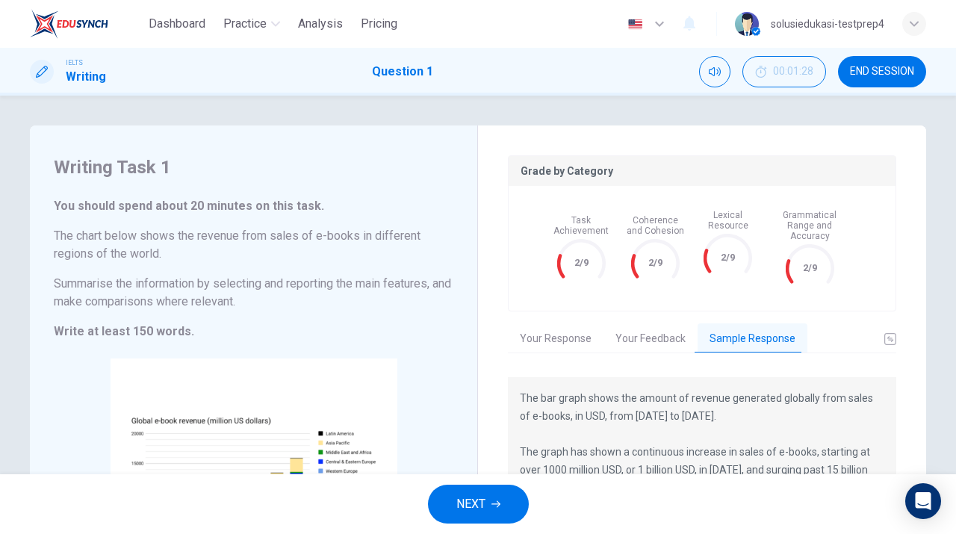
click at [473, 498] on span "NEXT" at bounding box center [470, 504] width 29 height 21
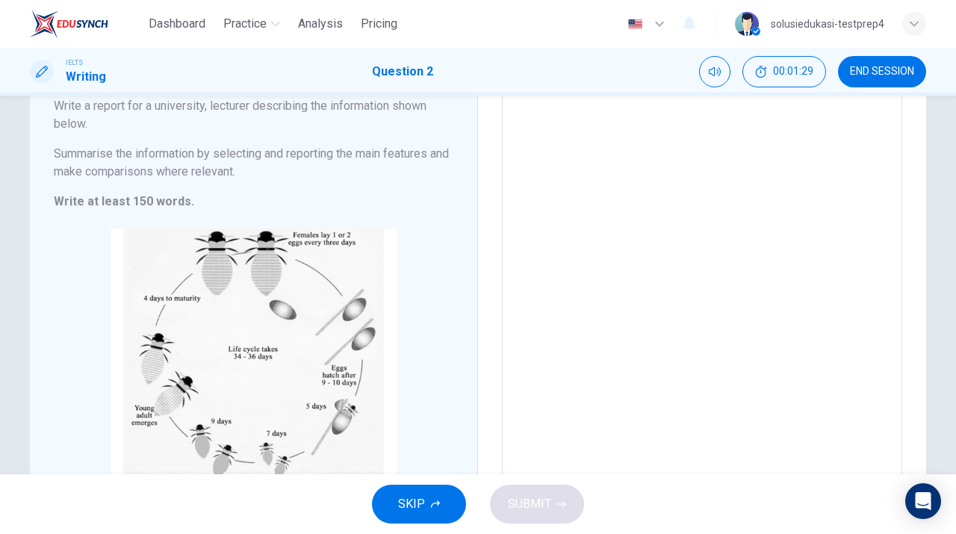
scroll to position [168, 0]
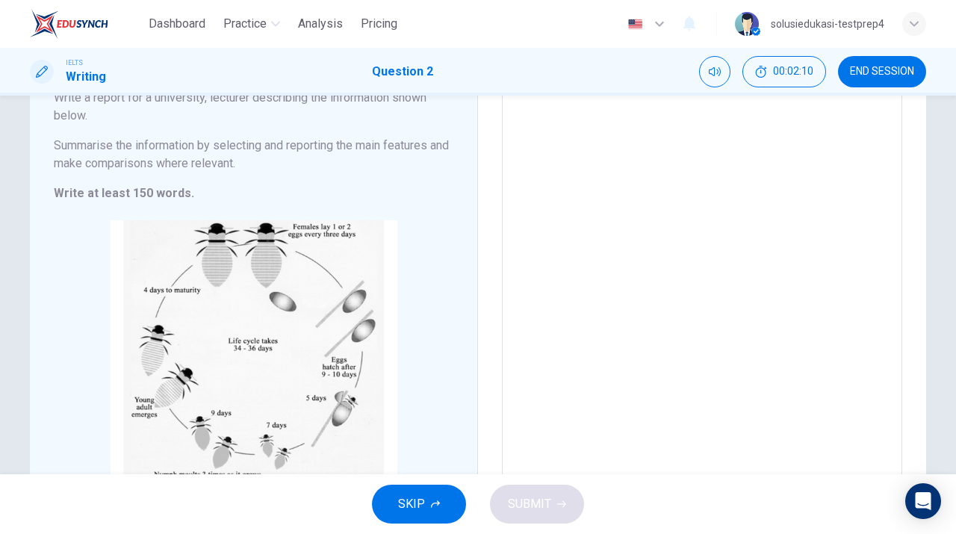
click at [879, 68] on span "END SESSION" at bounding box center [882, 72] width 64 height 12
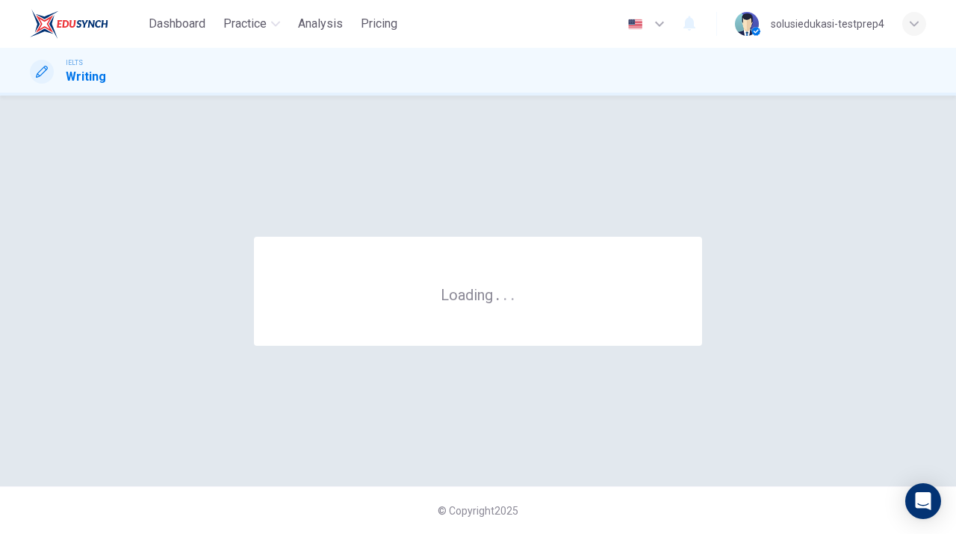
scroll to position [0, 0]
